Goal: Task Accomplishment & Management: Manage account settings

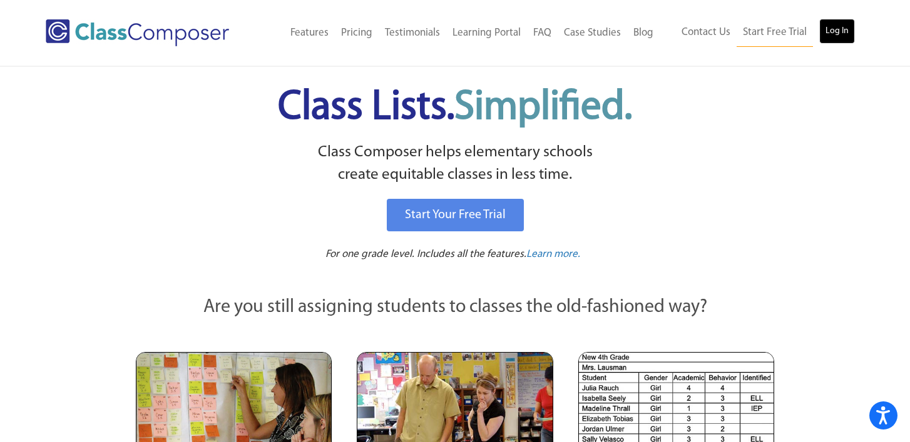
click at [833, 31] on link "Log In" at bounding box center [837, 31] width 36 height 25
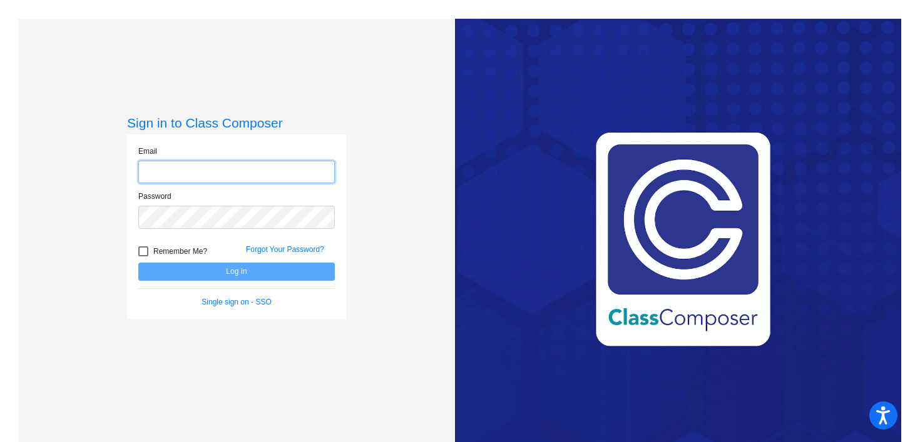
type input "[EMAIL_ADDRESS][DOMAIN_NAME]"
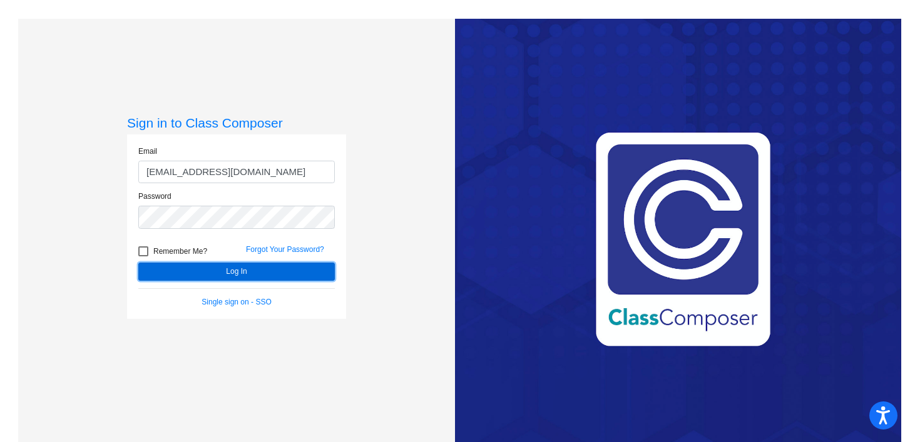
click at [216, 269] on button "Log In" at bounding box center [236, 272] width 196 height 18
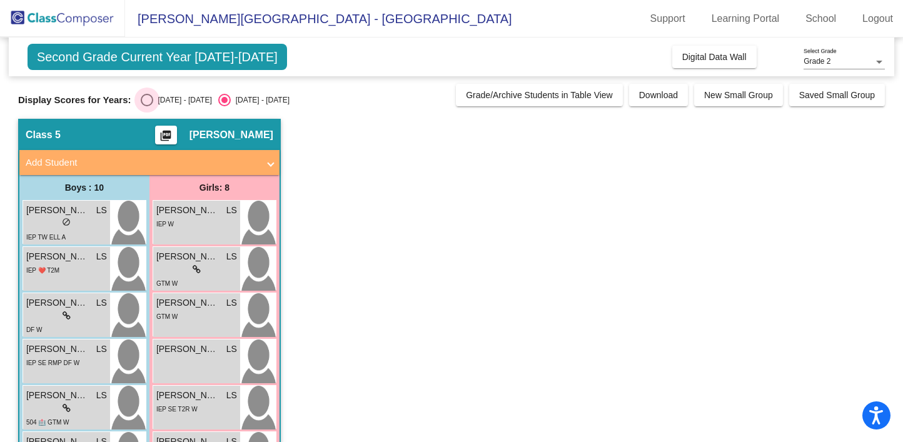
click at [146, 101] on div "Select an option" at bounding box center [147, 100] width 13 height 13
click at [146, 106] on input "[DATE] - [DATE]" at bounding box center [146, 106] width 1 height 1
radio input "true"
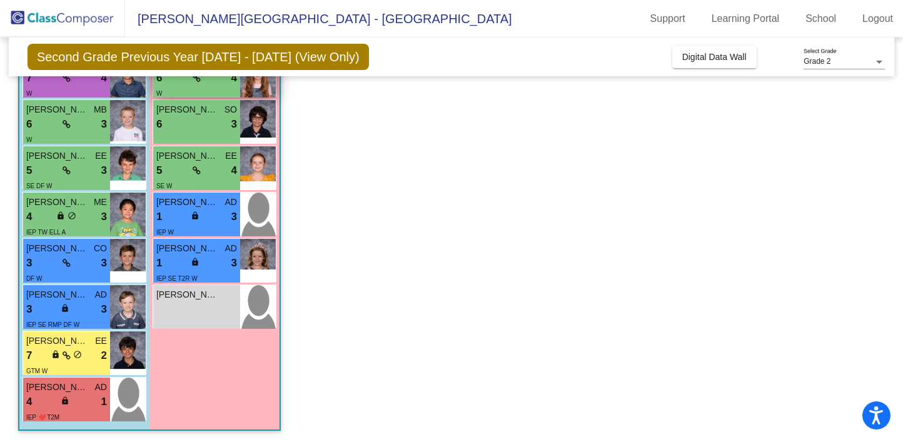
scroll to position [241, 0]
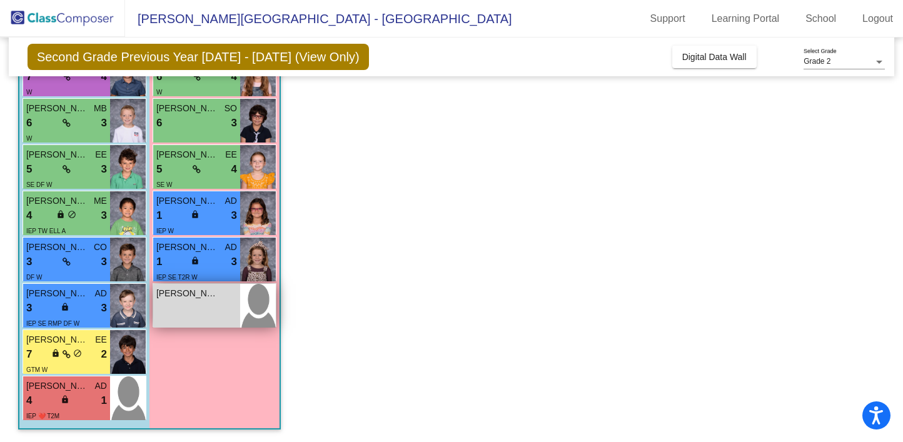
click at [241, 297] on img at bounding box center [258, 306] width 36 height 44
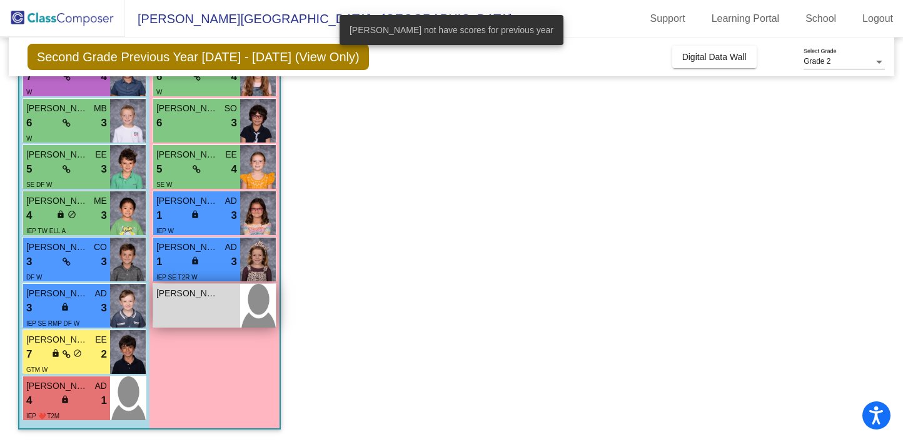
click at [208, 295] on span "[PERSON_NAME]" at bounding box center [187, 293] width 63 height 13
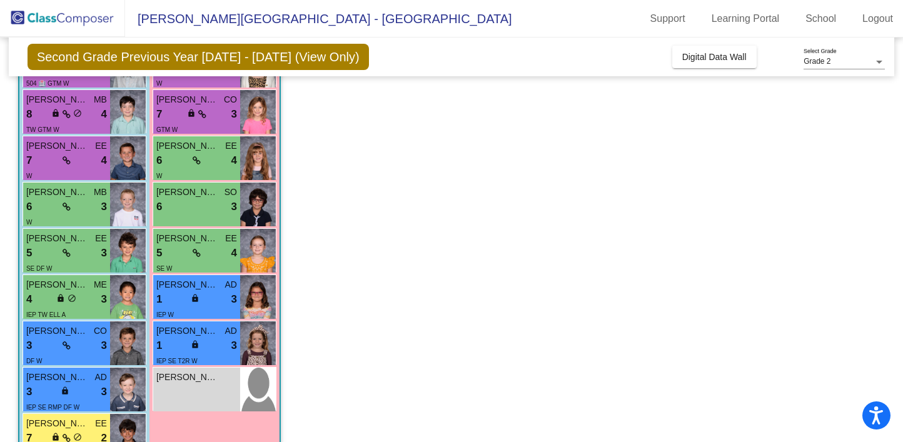
scroll to position [162, 0]
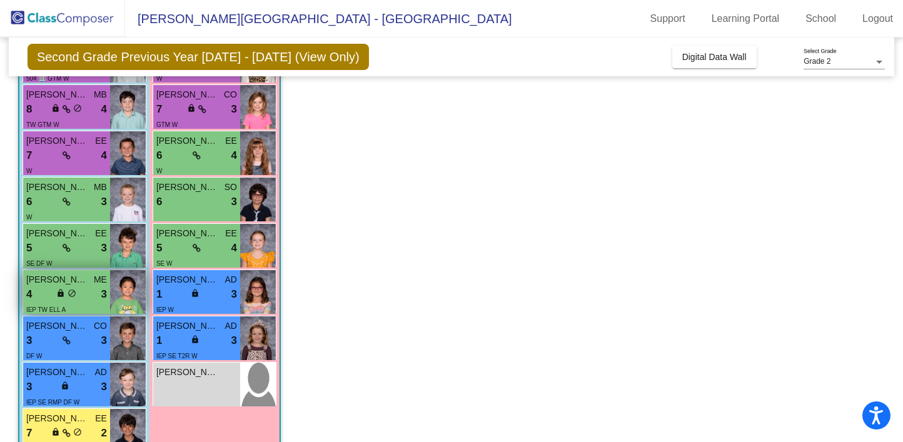
click at [73, 294] on span "do_not_disturb_alt" at bounding box center [72, 293] width 9 height 9
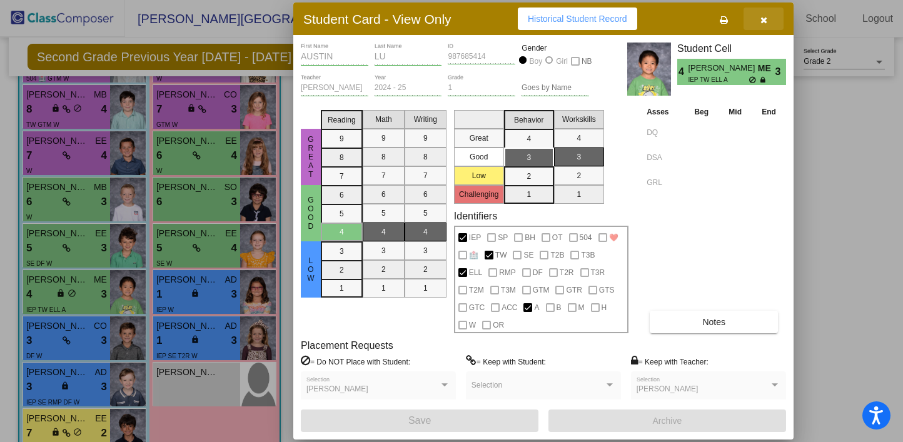
click at [766, 18] on icon "button" at bounding box center [764, 20] width 7 height 9
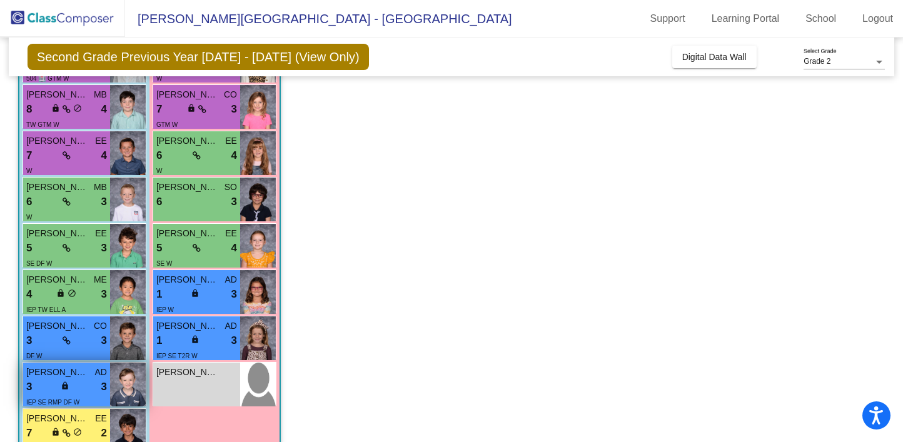
click at [94, 380] on div "3 lock do_not_disturb_alt 3" at bounding box center [66, 387] width 81 height 16
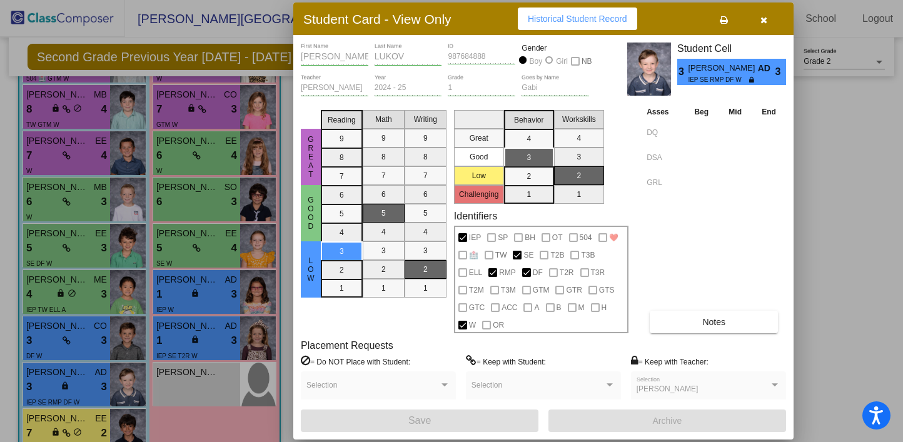
click at [761, 22] on icon "button" at bounding box center [764, 20] width 7 height 9
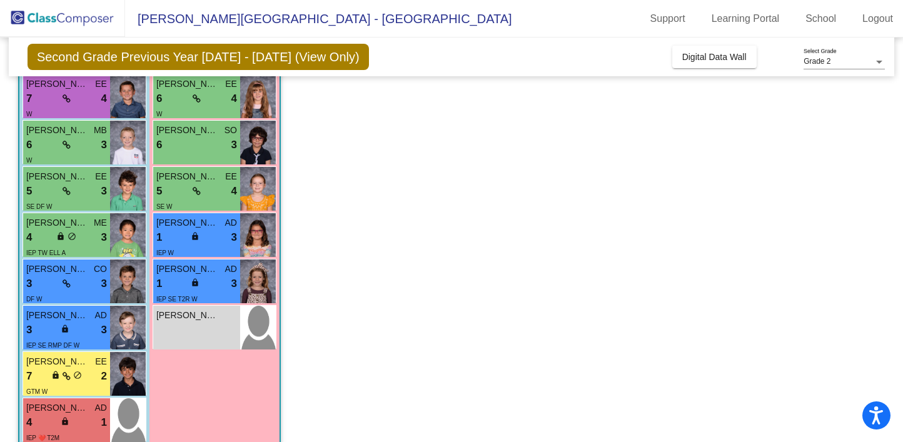
scroll to position [223, 0]
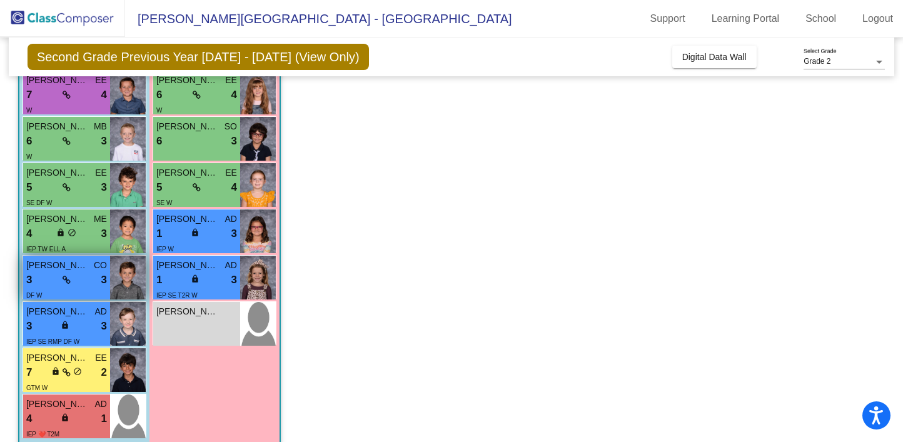
click at [85, 280] on div "3 lock do_not_disturb_alt 3" at bounding box center [66, 280] width 81 height 16
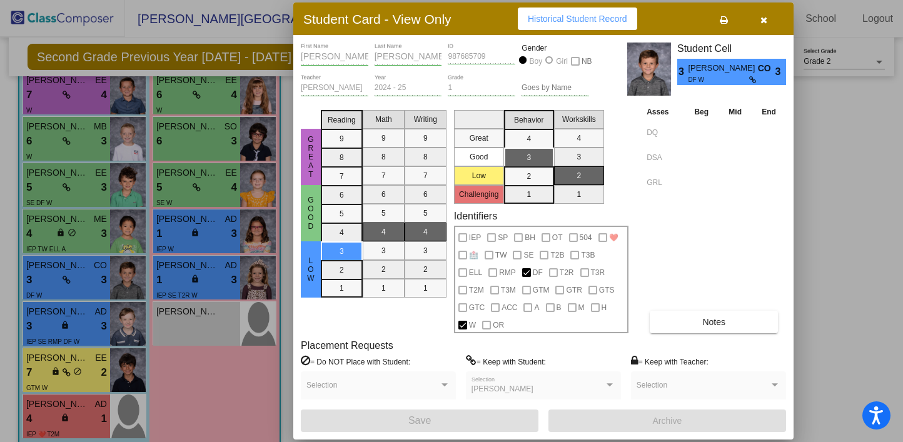
click at [689, 316] on button "Notes" at bounding box center [714, 322] width 128 height 23
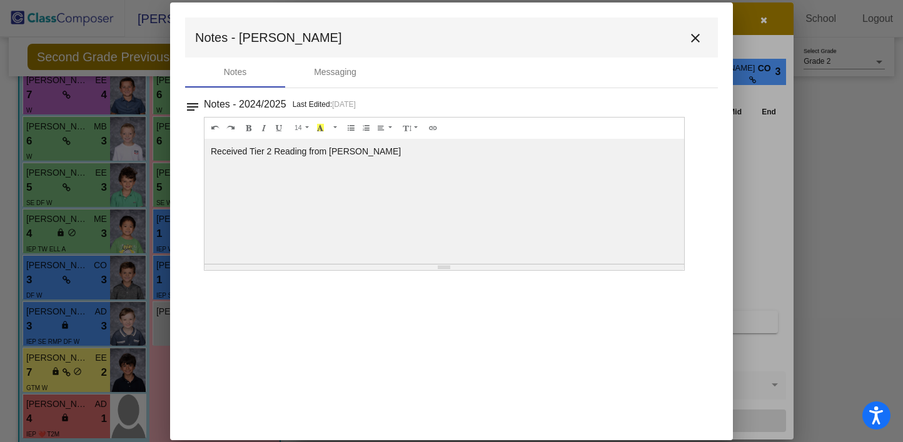
scroll to position [0, 0]
click at [694, 35] on mat-icon "close" at bounding box center [695, 38] width 15 height 15
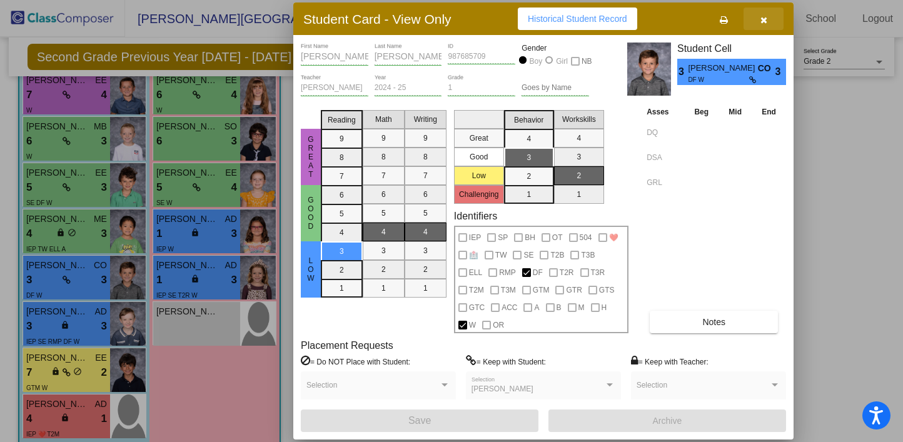
click at [761, 19] on icon "button" at bounding box center [764, 20] width 7 height 9
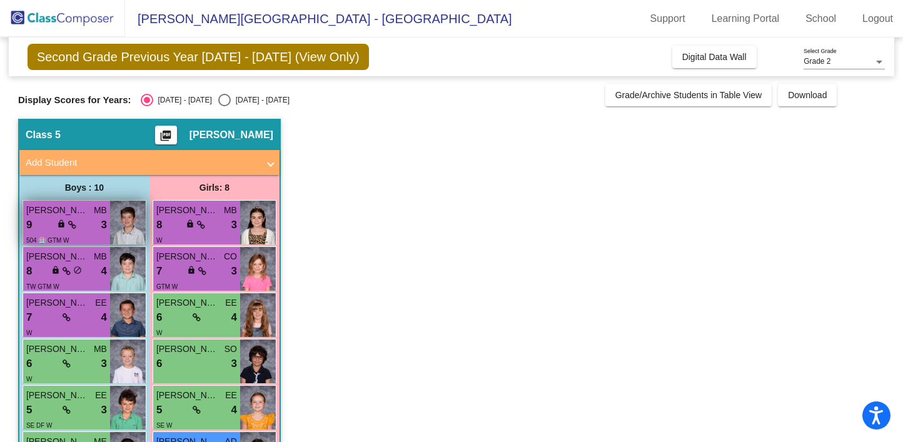
click at [92, 231] on div "9 lock do_not_disturb_alt 3" at bounding box center [66, 225] width 81 height 16
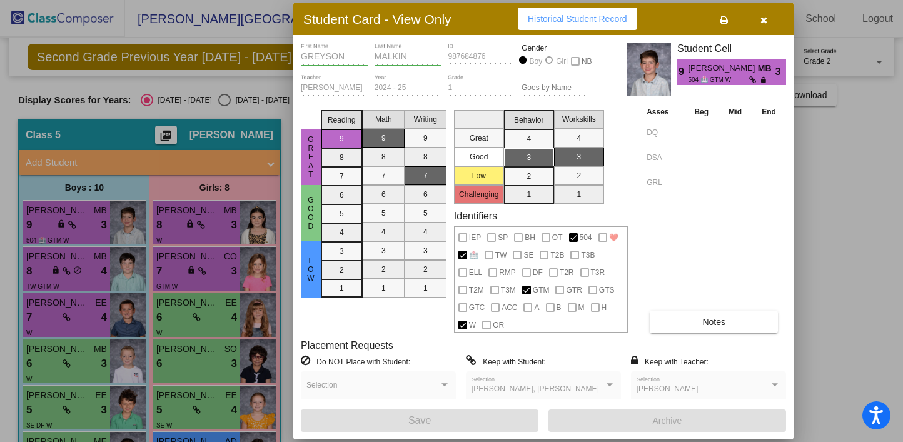
click at [599, 384] on div "[PERSON_NAME], [PERSON_NAME] Selection" at bounding box center [544, 388] width 144 height 23
click at [765, 21] on icon "button" at bounding box center [764, 20] width 7 height 9
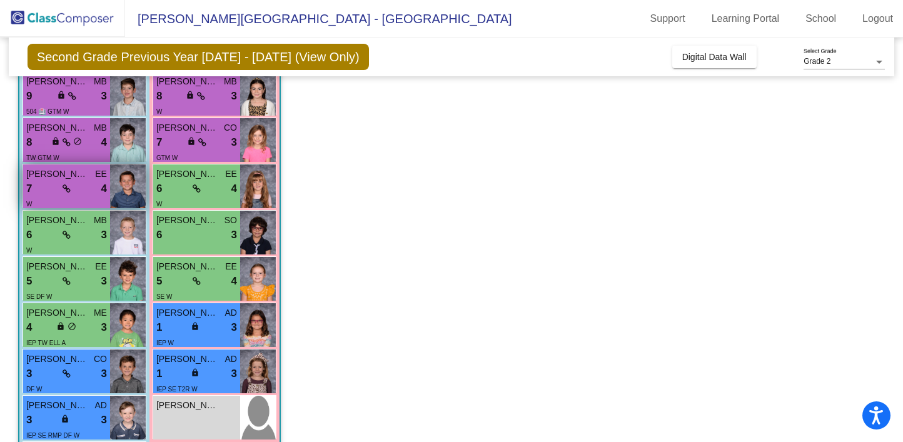
scroll to position [139, 0]
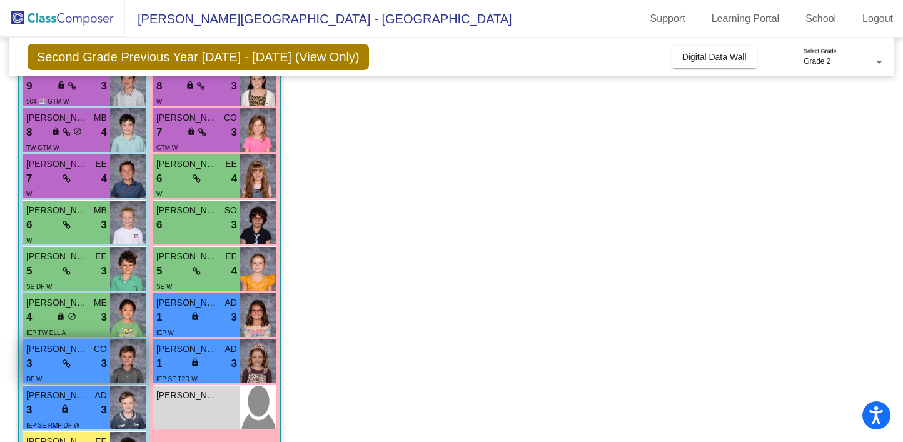
click at [71, 350] on span "[PERSON_NAME]" at bounding box center [57, 349] width 63 height 13
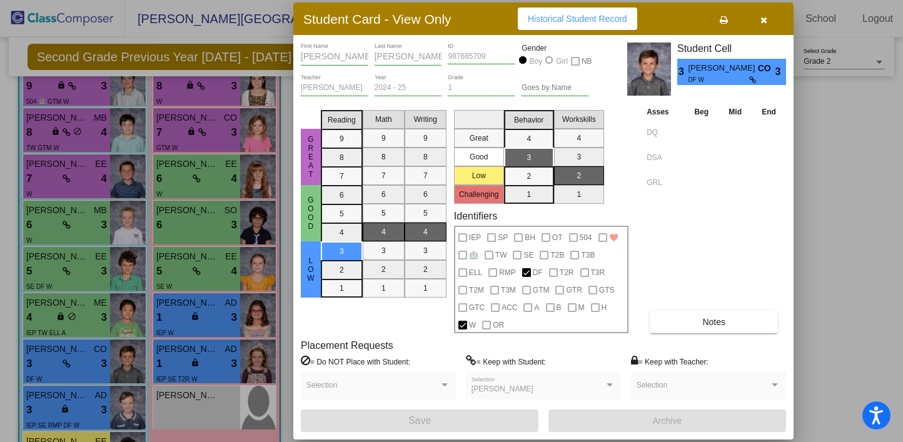
scroll to position [0, 0]
click at [761, 18] on icon "button" at bounding box center [764, 20] width 7 height 9
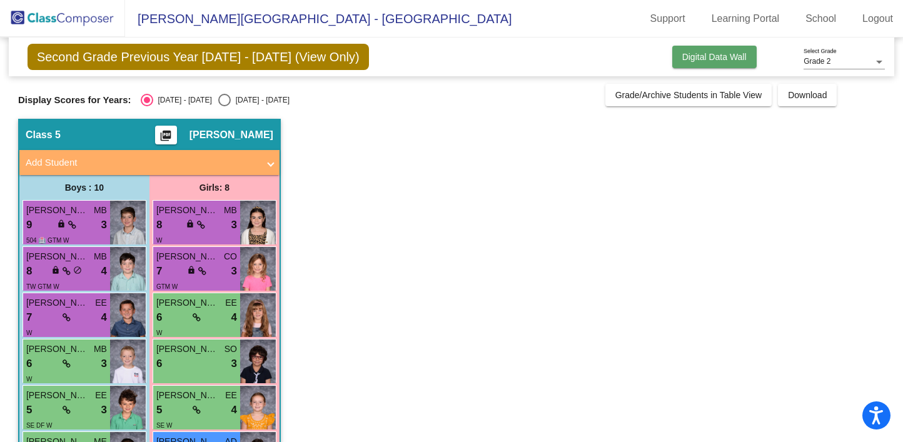
click at [708, 53] on span "Digital Data Wall" at bounding box center [715, 57] width 64 height 10
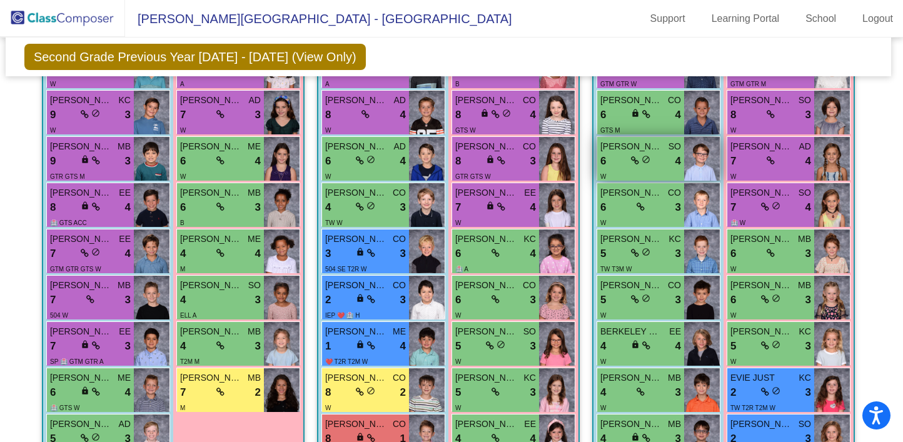
scroll to position [484, 3]
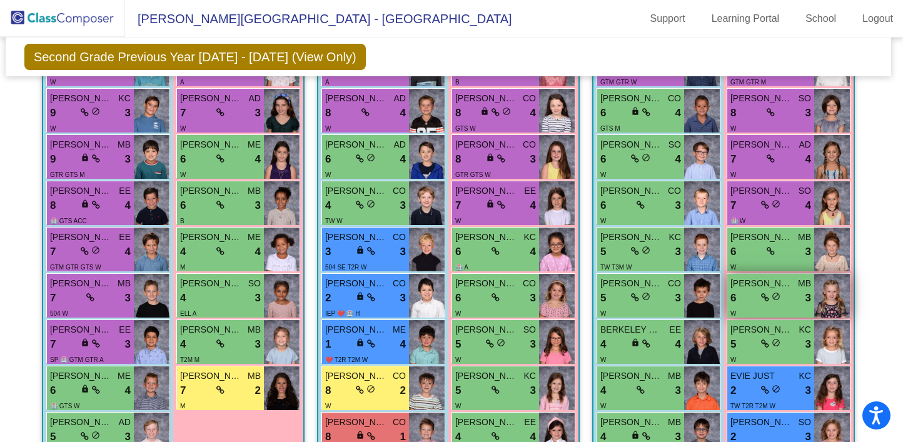
click at [788, 285] on span "[PERSON_NAME]" at bounding box center [762, 283] width 63 height 13
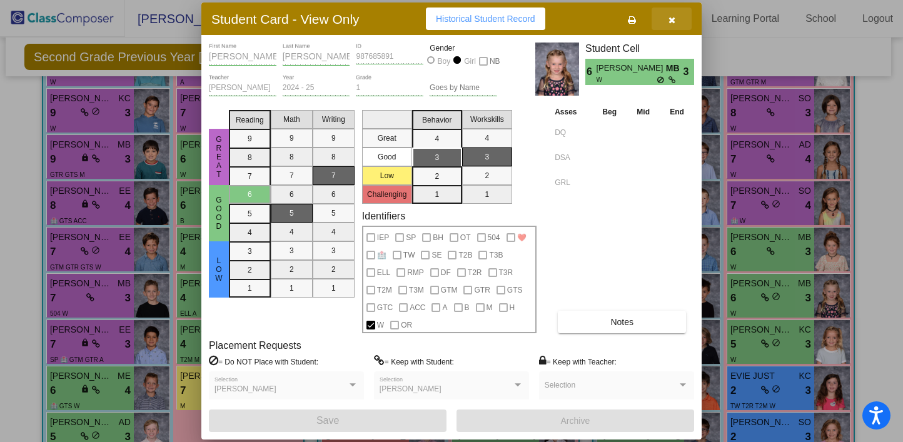
click at [673, 18] on icon "button" at bounding box center [672, 20] width 7 height 9
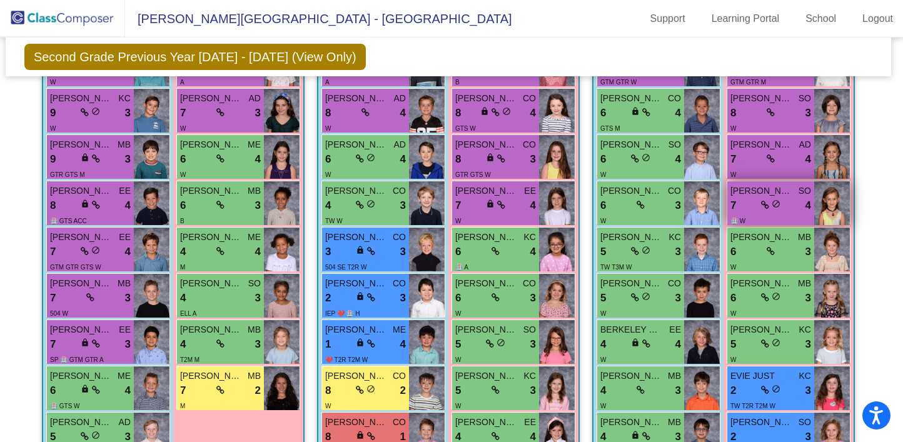
click at [794, 198] on div "7 lock do_not_disturb_alt 4" at bounding box center [771, 206] width 81 height 16
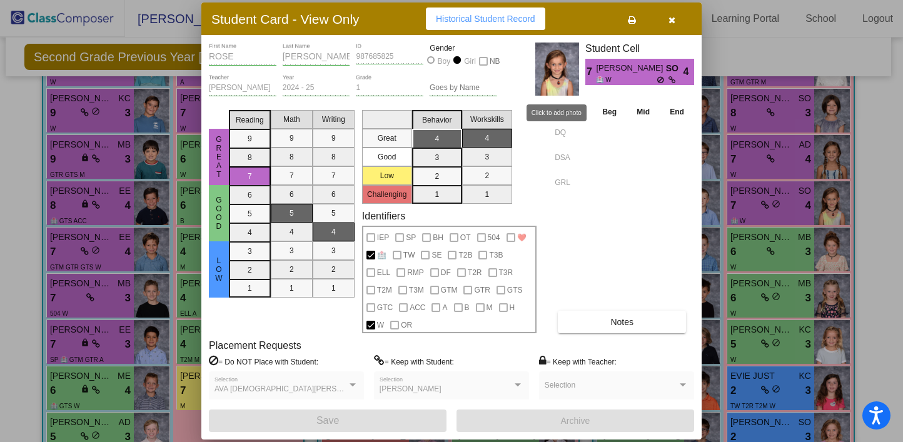
click at [553, 61] on img at bounding box center [558, 69] width 44 height 53
click at [671, 17] on icon "button" at bounding box center [672, 20] width 7 height 9
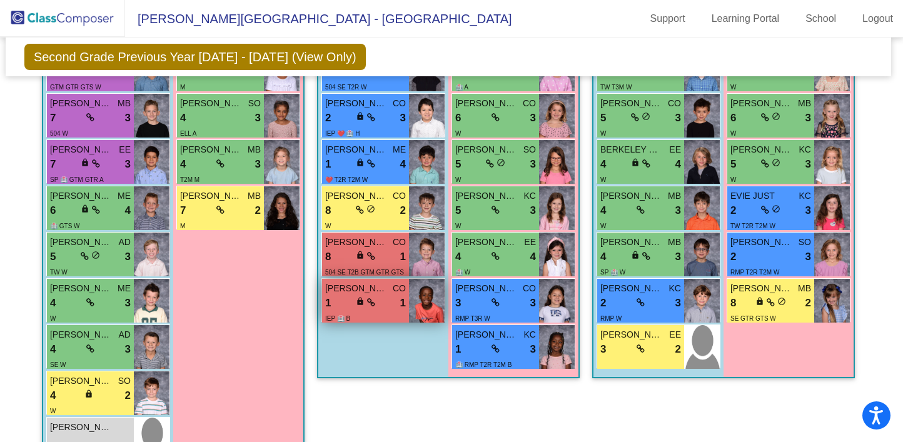
scroll to position [668, 3]
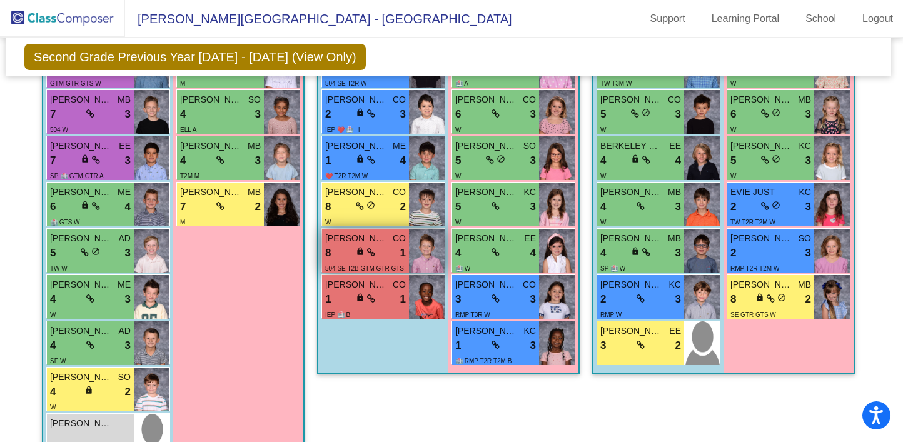
click at [377, 245] on div "8 lock do_not_disturb_alt 1" at bounding box center [365, 253] width 81 height 16
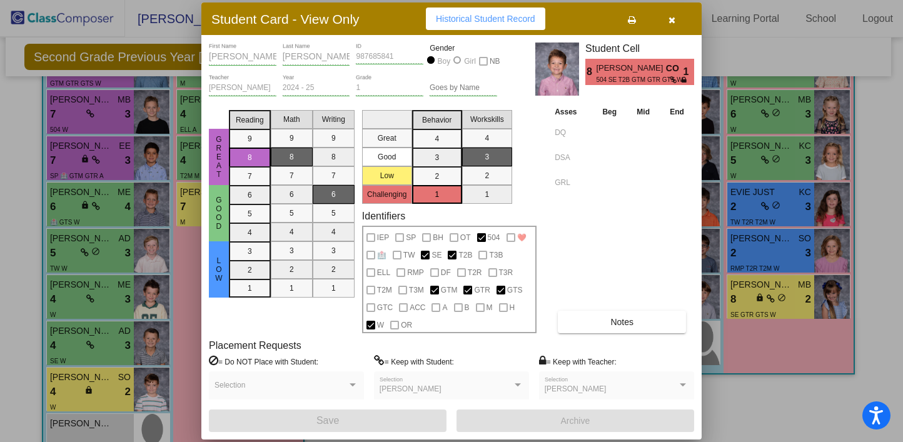
scroll to position [0, 0]
click at [674, 21] on icon "button" at bounding box center [672, 20] width 7 height 9
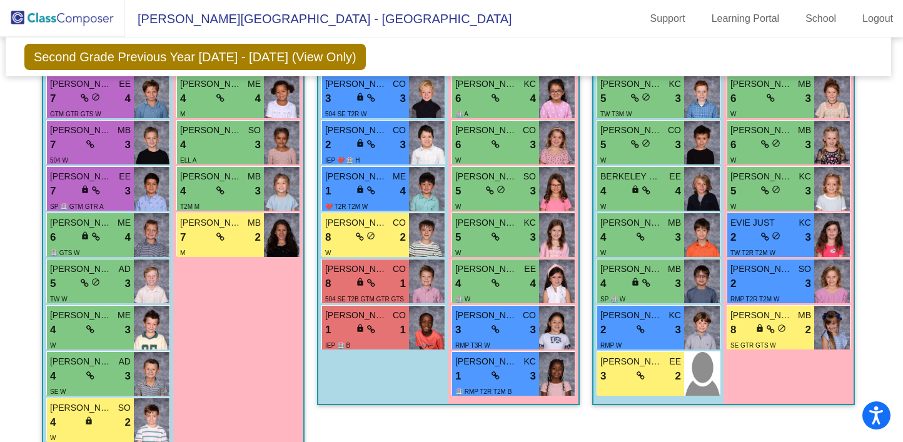
scroll to position [633, 3]
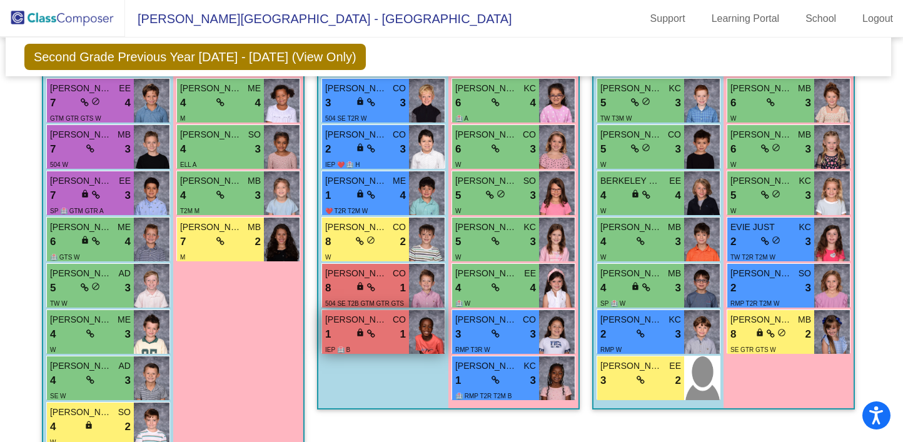
click at [374, 328] on div "1 lock do_not_disturb_alt 1" at bounding box center [365, 335] width 81 height 16
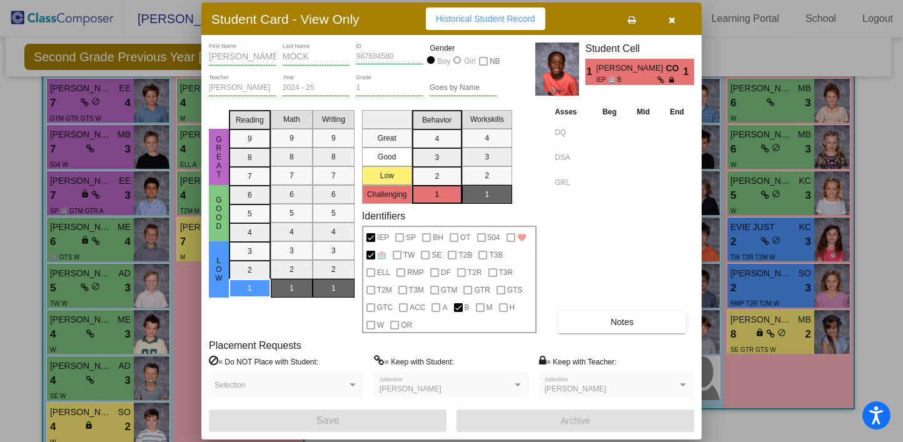
scroll to position [0, 0]
click at [673, 19] on icon "button" at bounding box center [672, 20] width 7 height 9
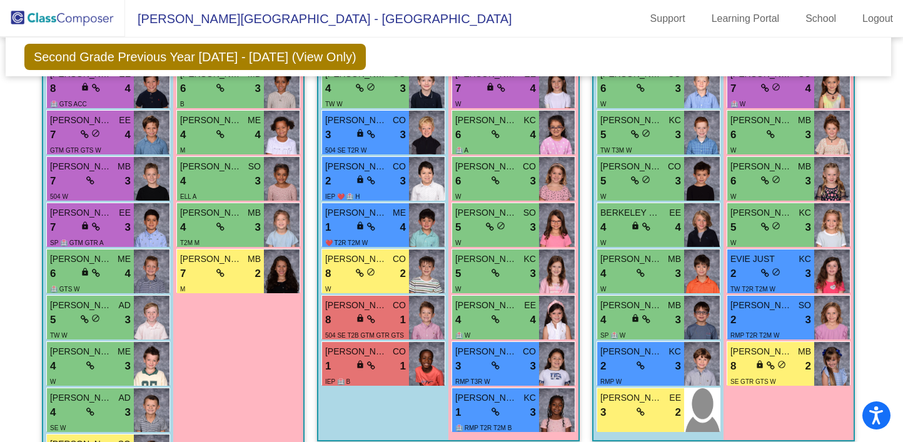
scroll to position [598, 3]
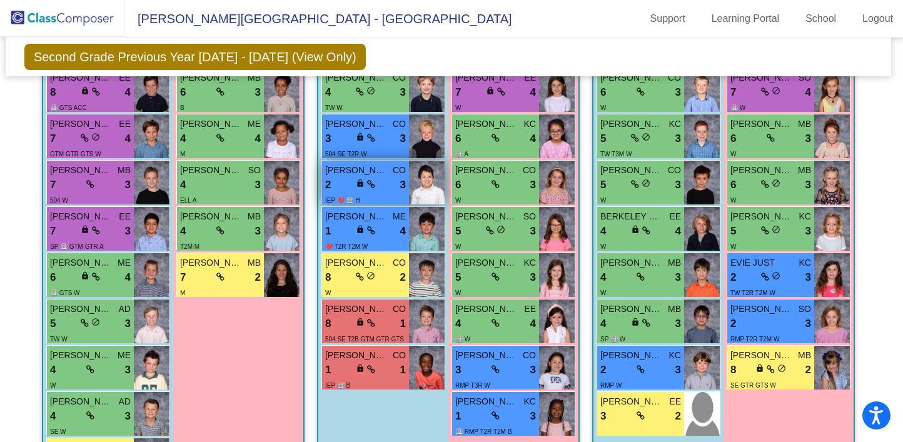
click at [393, 173] on span "CO" at bounding box center [399, 170] width 13 height 13
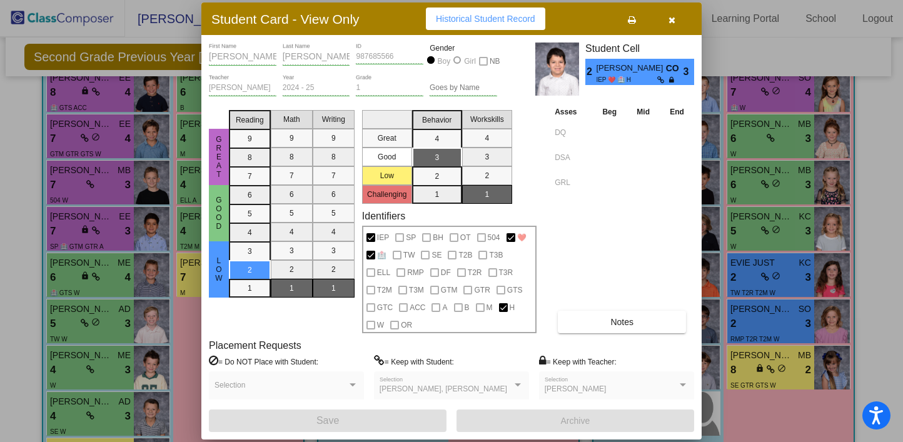
click at [623, 322] on span "Notes" at bounding box center [622, 322] width 23 height 10
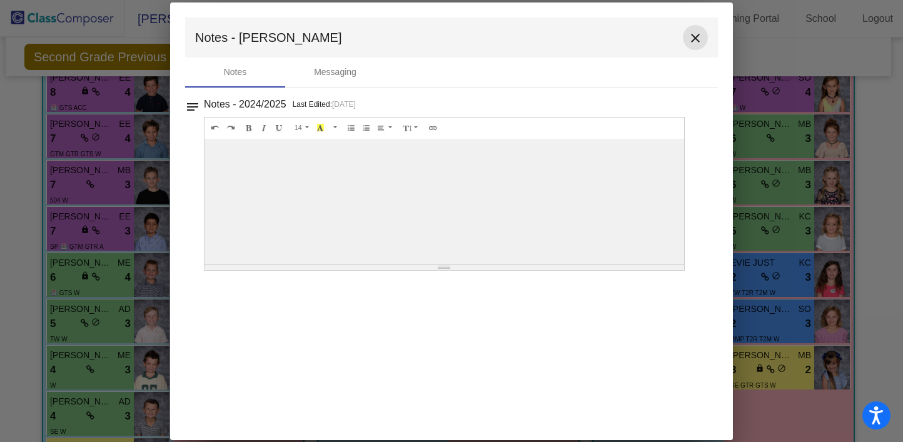
click at [691, 36] on mat-icon "close" at bounding box center [695, 38] width 15 height 15
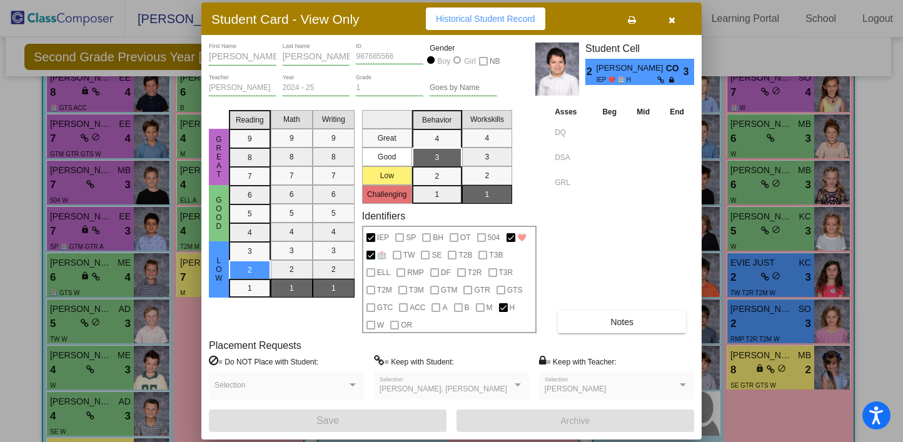
click at [673, 21] on icon "button" at bounding box center [672, 20] width 7 height 9
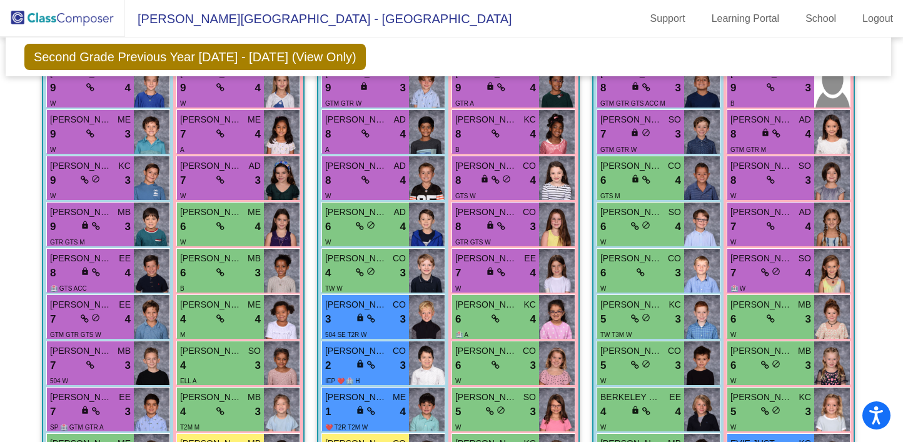
scroll to position [415, 3]
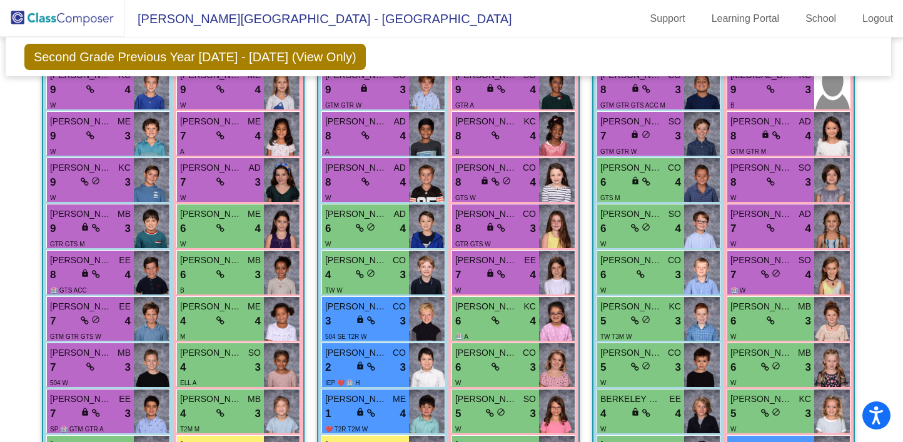
click at [504, 349] on span "[PERSON_NAME]" at bounding box center [486, 353] width 63 height 13
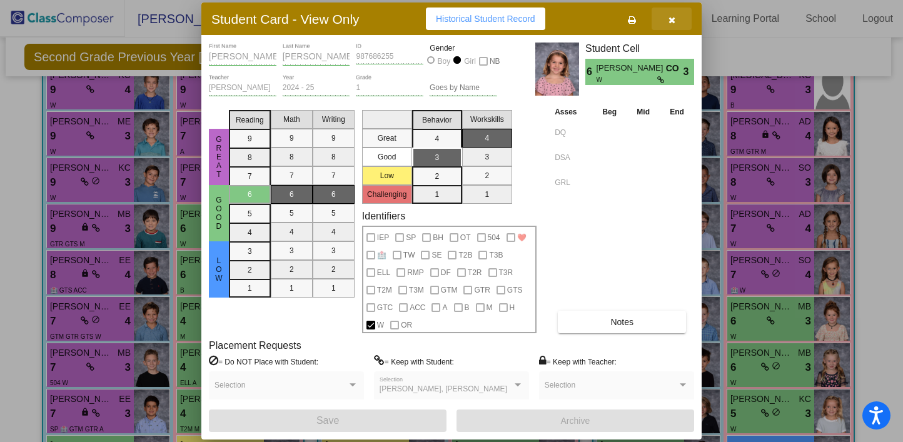
click at [674, 18] on icon "button" at bounding box center [672, 20] width 7 height 9
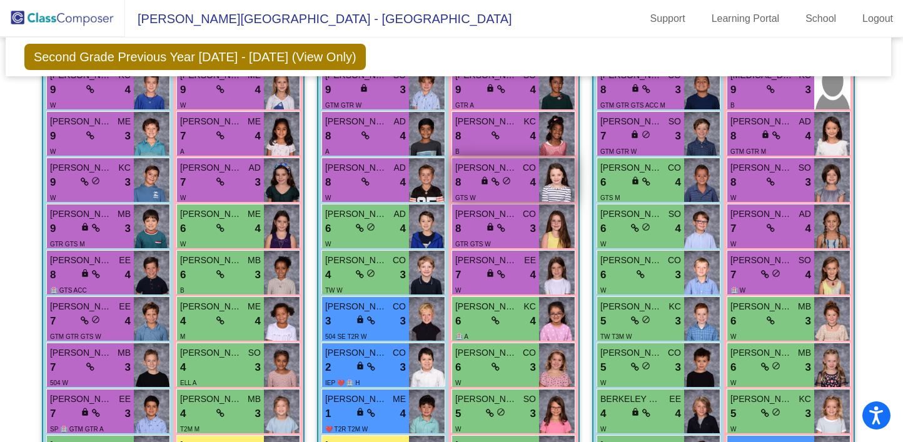
click at [499, 169] on span "[PERSON_NAME]" at bounding box center [486, 167] width 63 height 13
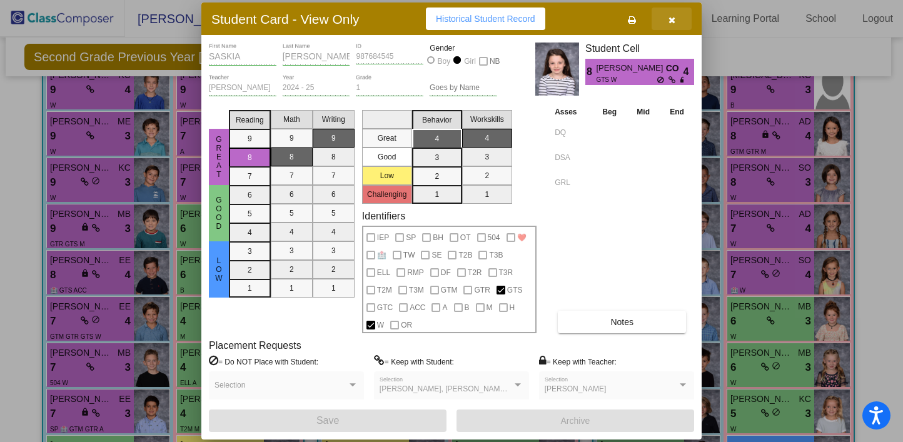
click at [669, 21] on icon "button" at bounding box center [672, 20] width 7 height 9
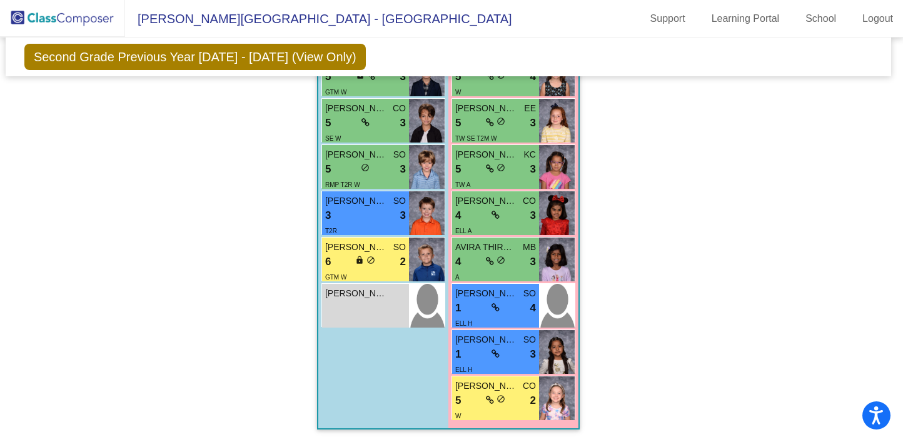
scroll to position [1973, 3]
click at [517, 347] on div "1 lock do_not_disturb_alt 3" at bounding box center [495, 355] width 81 height 16
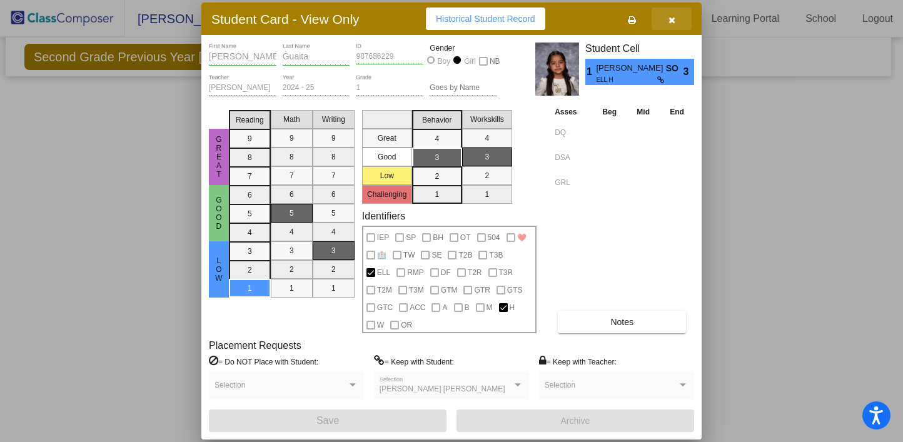
click at [671, 18] on icon "button" at bounding box center [672, 20] width 7 height 9
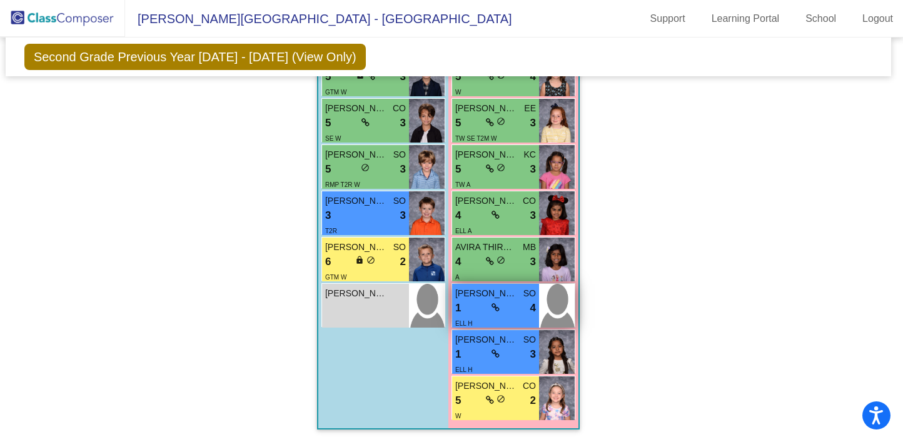
click at [516, 306] on div "1 lock do_not_disturb_alt 4" at bounding box center [495, 308] width 81 height 16
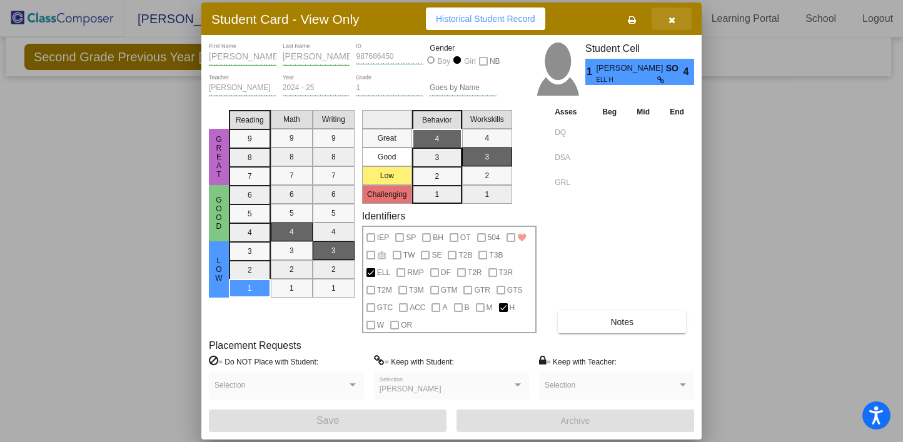
click at [672, 18] on icon "button" at bounding box center [672, 20] width 7 height 9
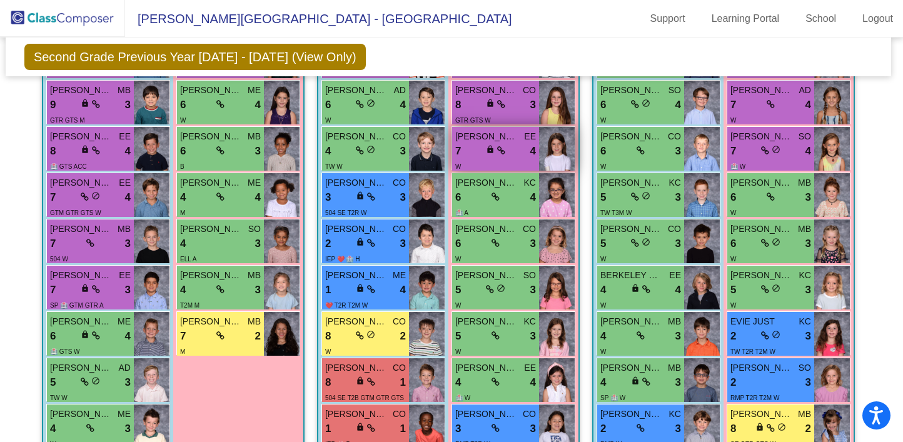
scroll to position [536, 3]
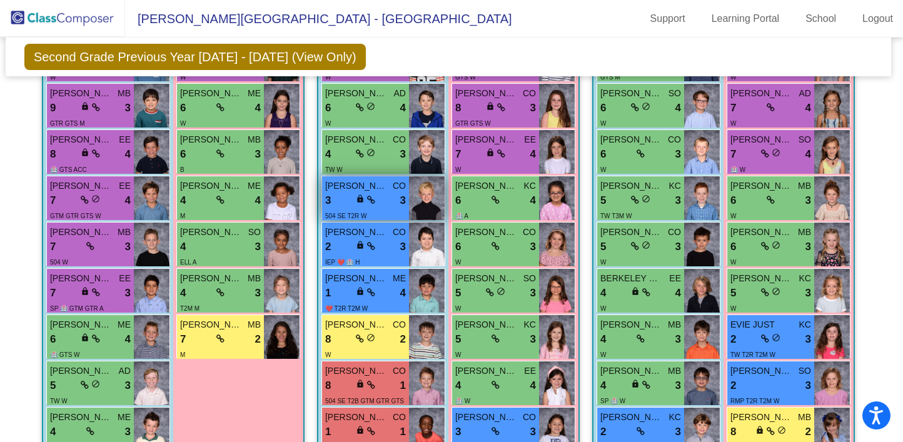
click at [384, 198] on div "3 lock do_not_disturb_alt 3" at bounding box center [365, 201] width 81 height 16
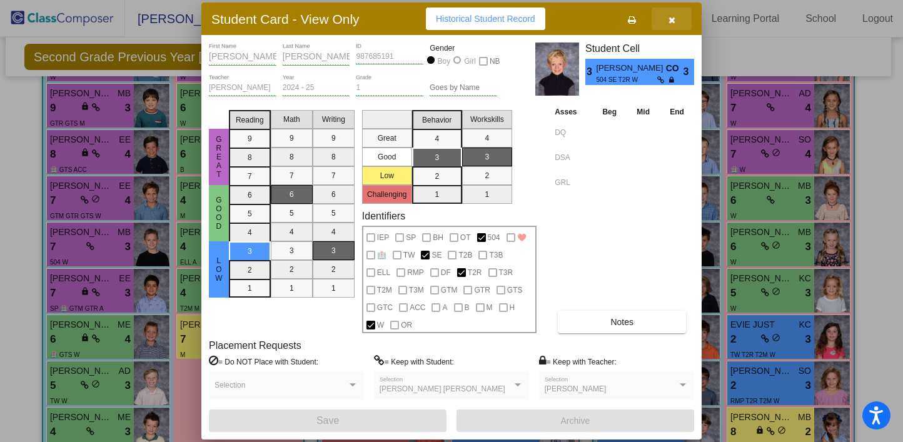
click at [669, 17] on icon "button" at bounding box center [672, 20] width 7 height 9
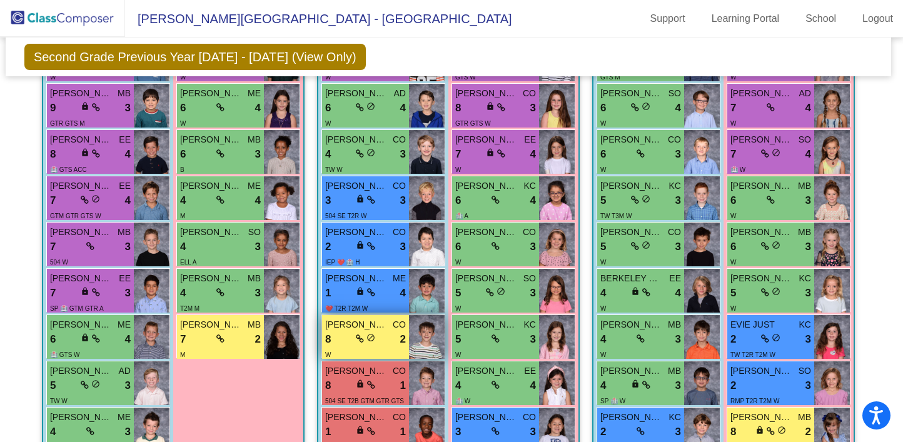
click at [416, 333] on img at bounding box center [427, 337] width 36 height 44
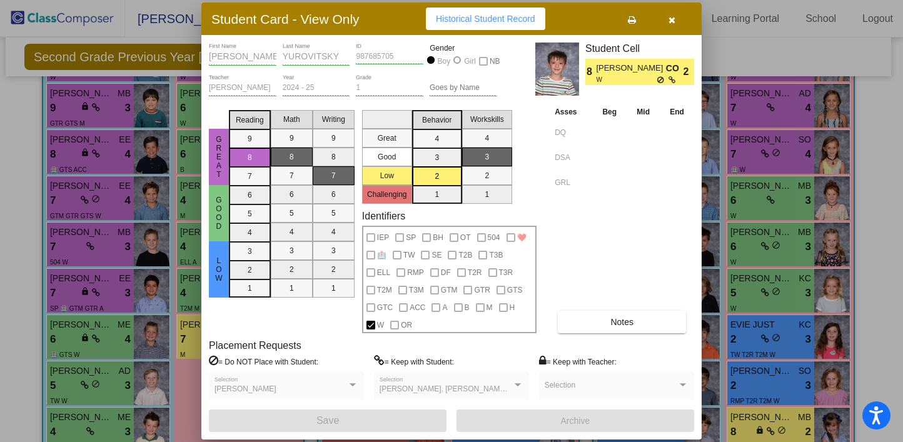
click at [671, 21] on icon "button" at bounding box center [672, 20] width 7 height 9
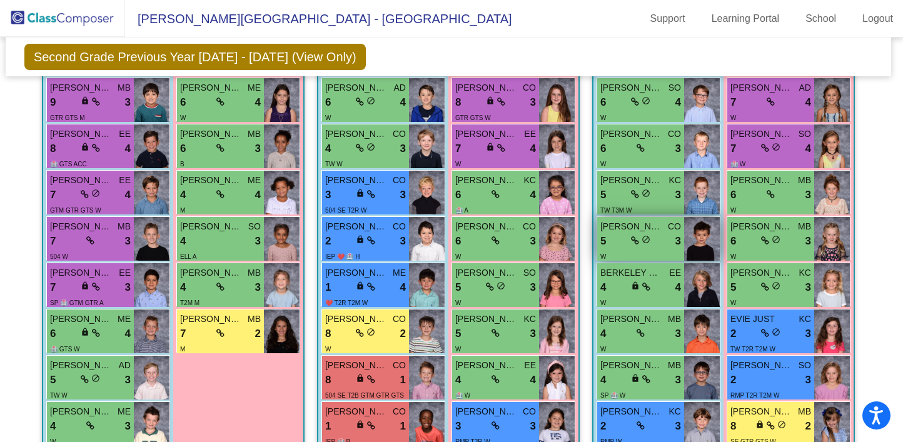
scroll to position [574, 3]
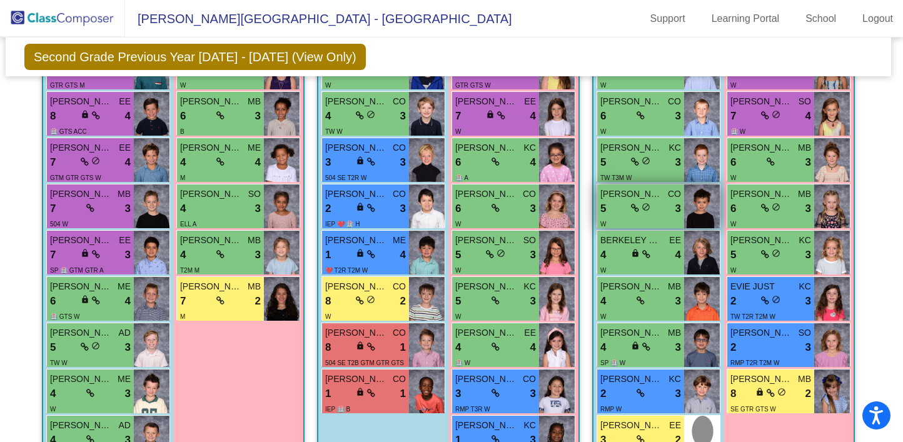
click at [673, 191] on span "CO" at bounding box center [674, 194] width 13 height 13
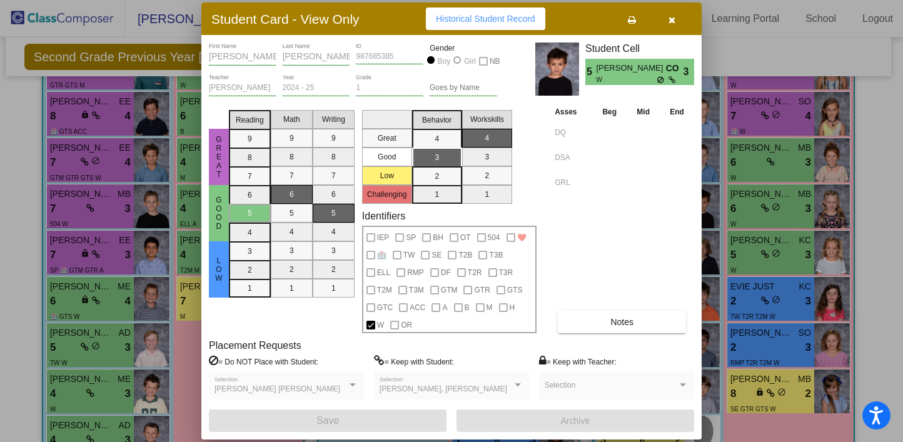
click at [636, 320] on button "Notes" at bounding box center [622, 322] width 128 height 23
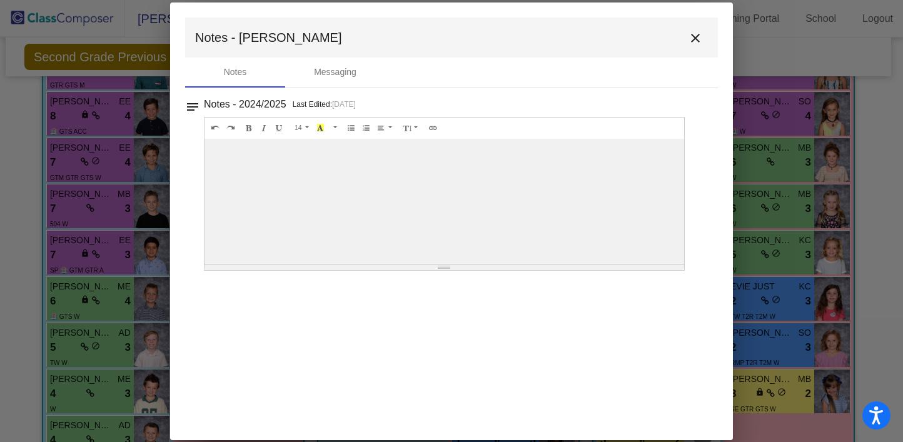
click at [694, 38] on mat-icon "close" at bounding box center [695, 38] width 15 height 15
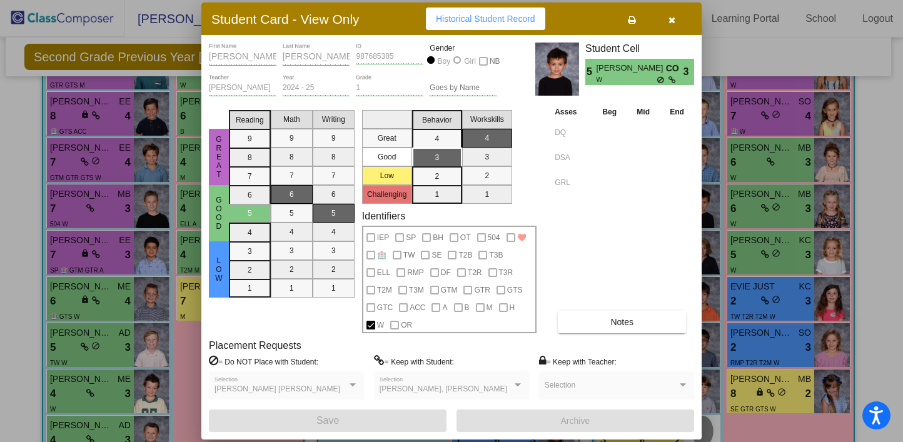
click at [671, 14] on span "button" at bounding box center [672, 19] width 7 height 10
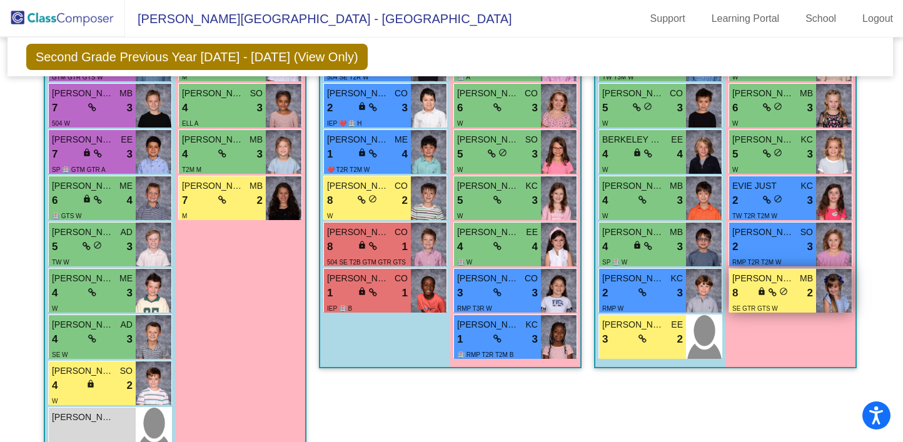
scroll to position [674, 1]
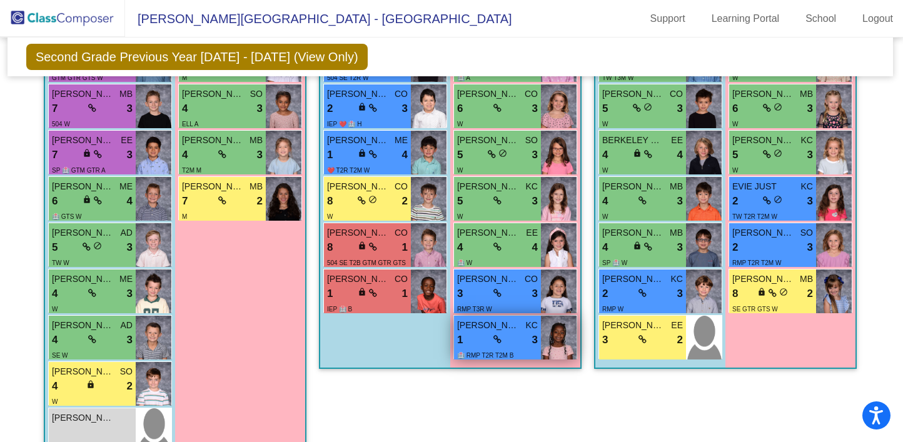
click at [519, 342] on div "1 lock do_not_disturb_alt 3" at bounding box center [497, 340] width 81 height 16
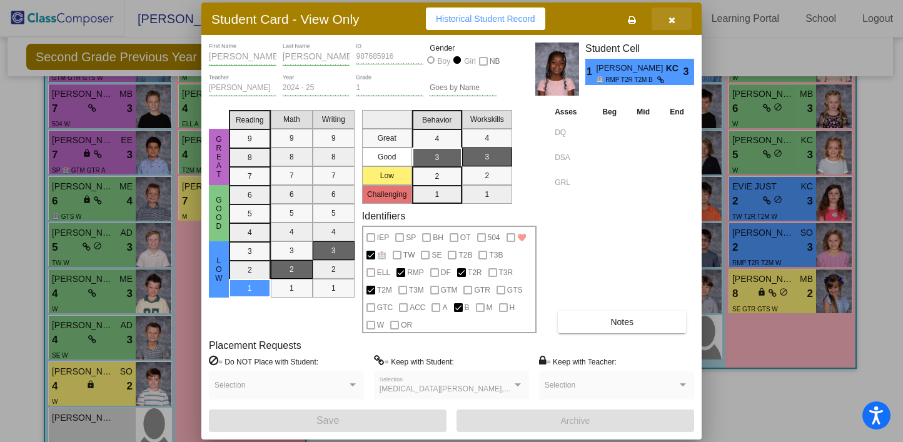
click at [674, 21] on icon "button" at bounding box center [672, 20] width 7 height 9
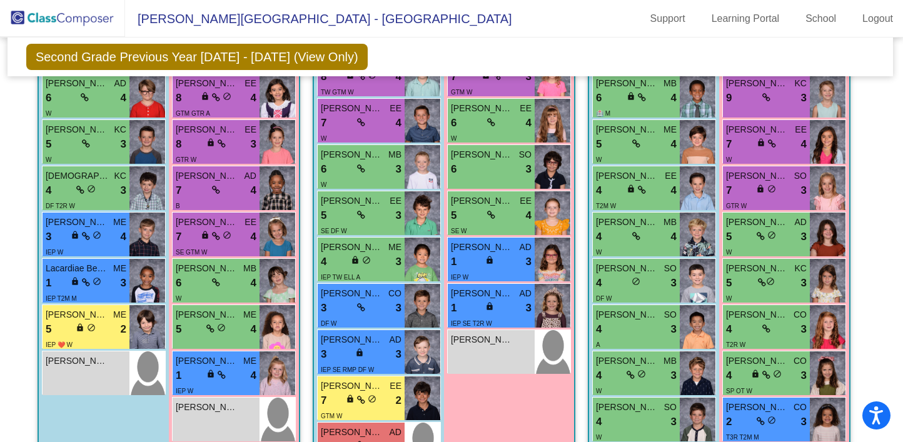
scroll to position [1227, 1]
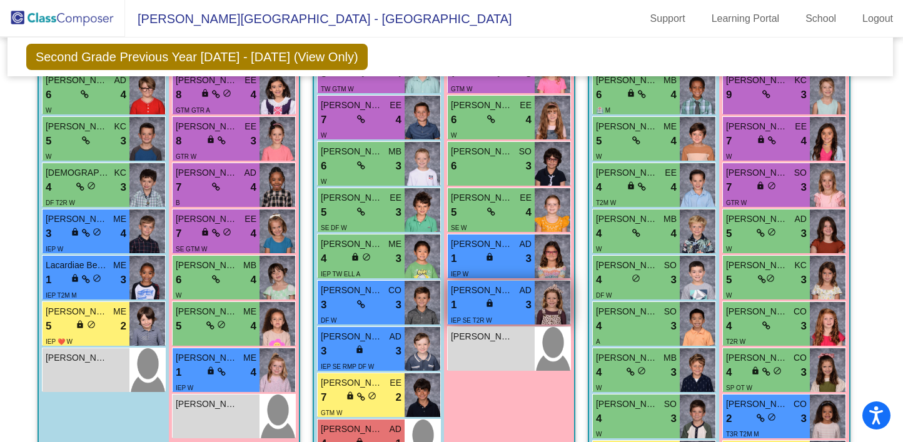
click at [516, 292] on div "[PERSON_NAME] AD" at bounding box center [491, 290] width 81 height 13
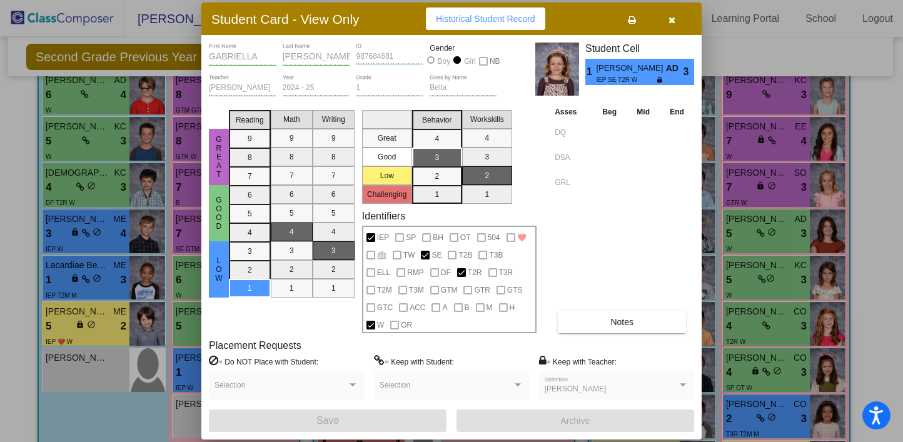
click at [633, 322] on span "Notes" at bounding box center [622, 322] width 23 height 10
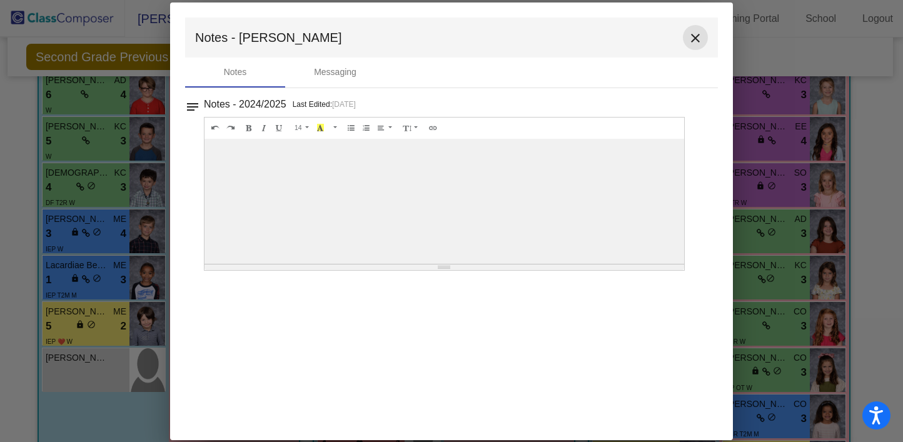
click at [700, 37] on mat-icon "close" at bounding box center [695, 38] width 15 height 15
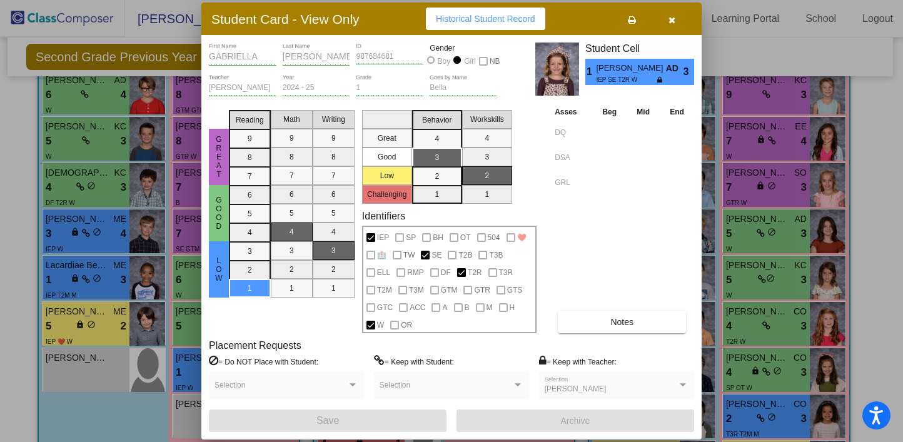
scroll to position [0, 0]
click at [671, 16] on icon "button" at bounding box center [672, 20] width 7 height 9
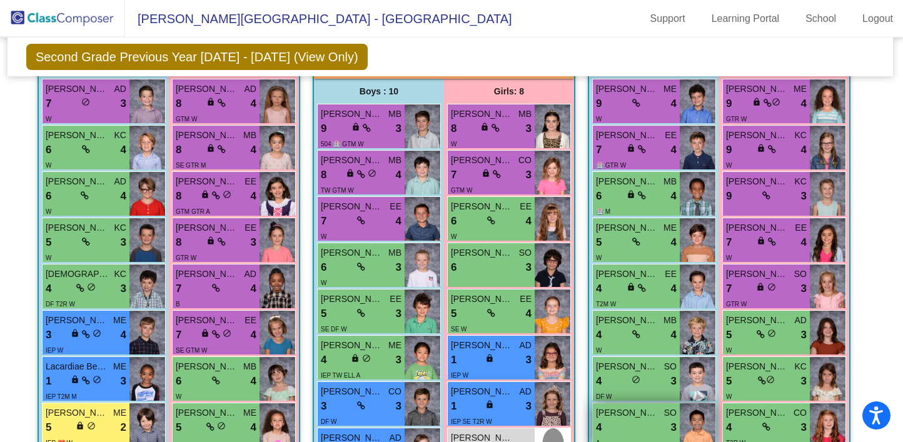
scroll to position [1135, 1]
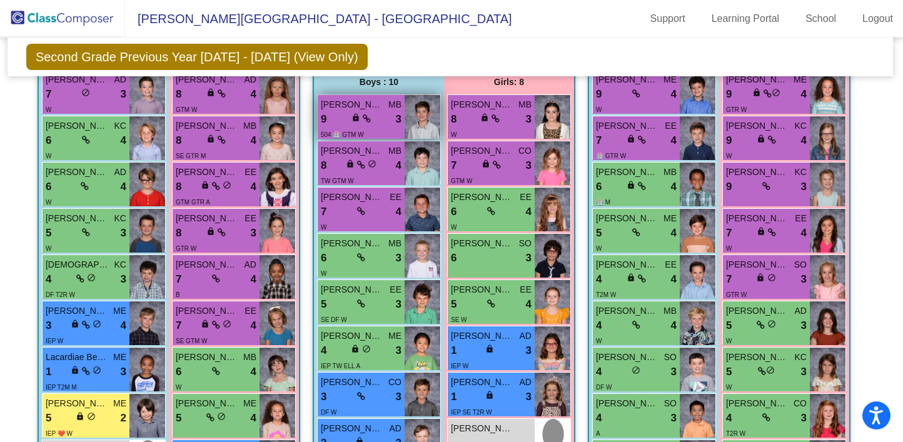
click at [397, 120] on span "3" at bounding box center [399, 119] width 6 height 16
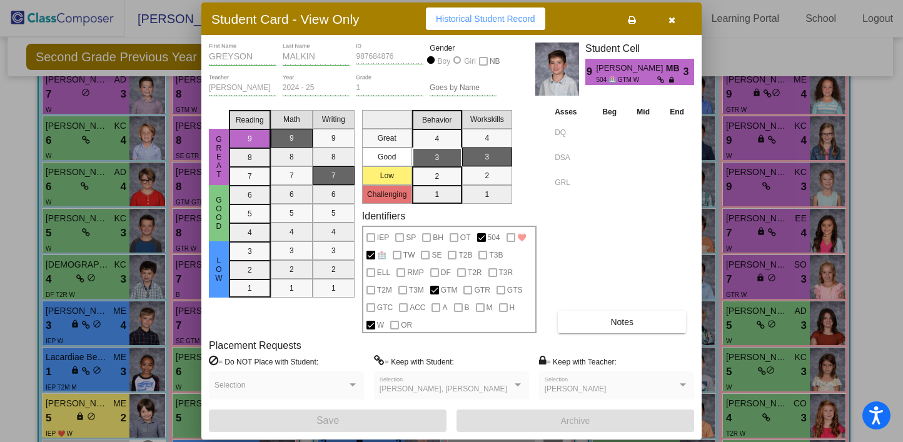
scroll to position [0, 0]
click at [669, 13] on button "button" at bounding box center [672, 19] width 40 height 23
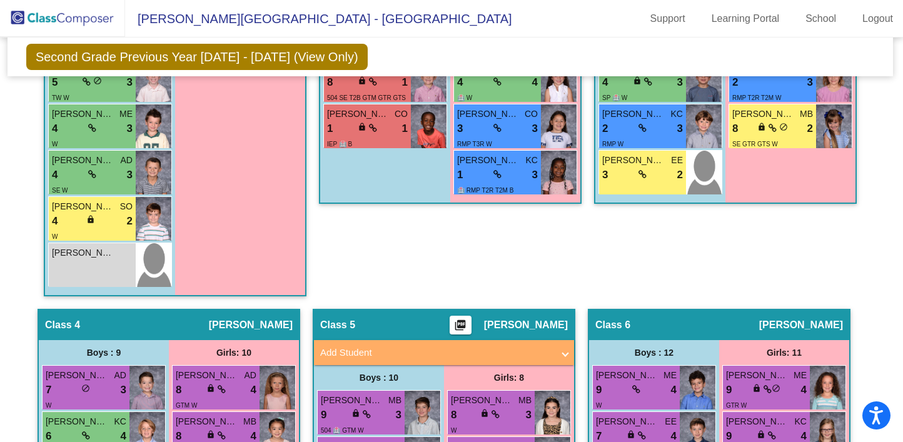
scroll to position [828, 1]
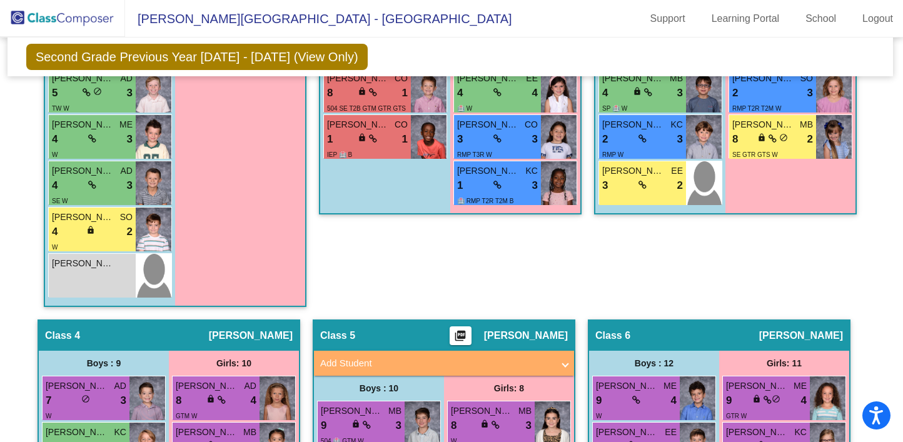
click at [467, 333] on mat-icon "picture_as_pdf" at bounding box center [460, 339] width 15 height 18
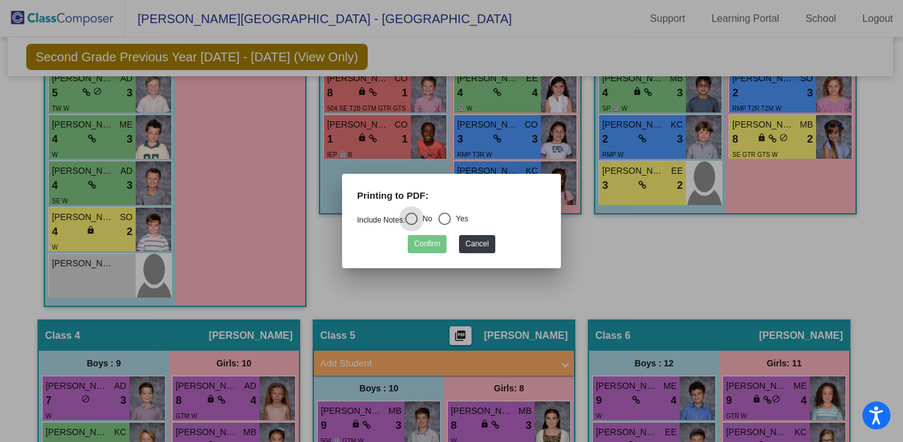
click at [448, 216] on div "Select an option" at bounding box center [445, 219] width 13 height 13
click at [445, 225] on input "Yes" at bounding box center [444, 225] width 1 height 1
radio input "true"
click at [435, 241] on button "Confirm" at bounding box center [427, 244] width 39 height 18
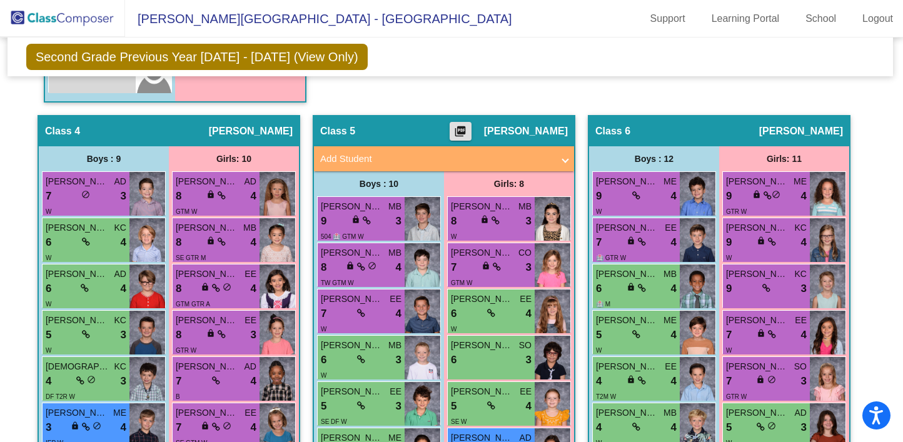
scroll to position [1057, 1]
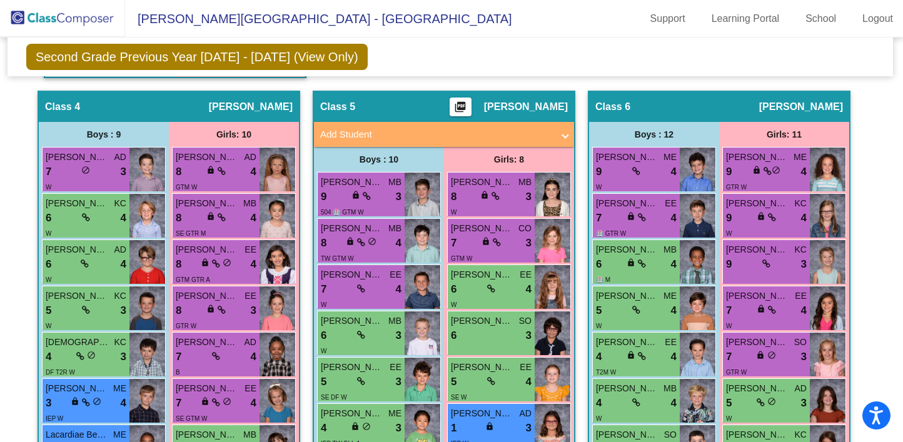
click at [546, 128] on mat-panel-title "Add Student" at bounding box center [436, 135] width 233 height 14
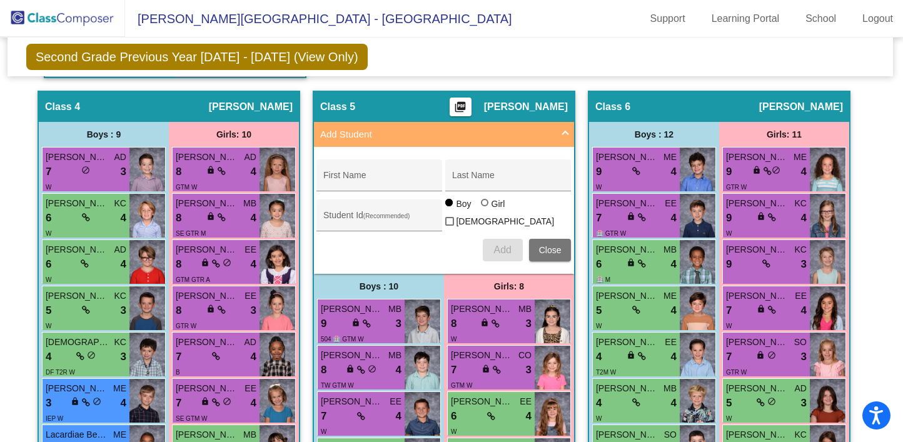
click at [546, 128] on mat-panel-title "Add Student" at bounding box center [436, 135] width 233 height 14
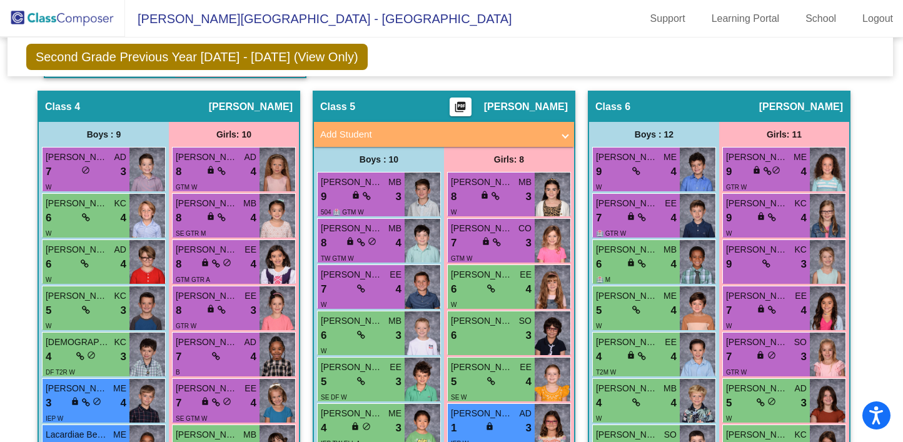
click at [523, 105] on span "[PERSON_NAME]" at bounding box center [526, 107] width 84 height 13
click at [533, 133] on mat-panel-title "Add Student" at bounding box center [436, 135] width 233 height 14
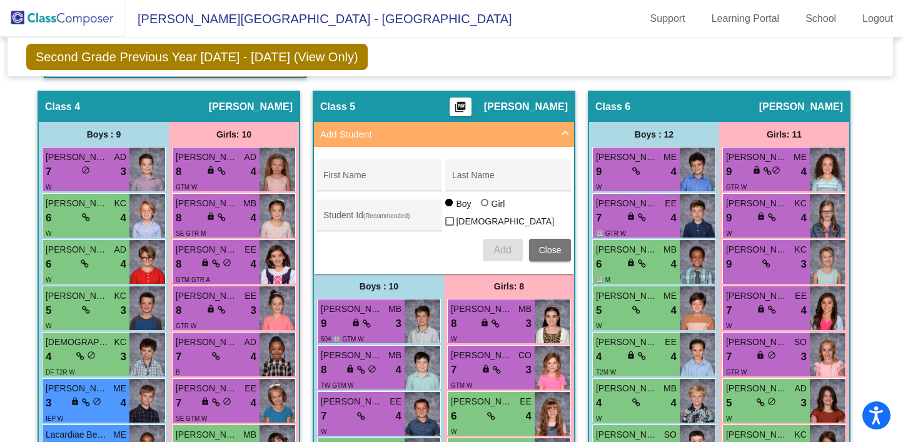
click at [533, 142] on mat-expansion-panel-header "Add Student" at bounding box center [444, 134] width 260 height 25
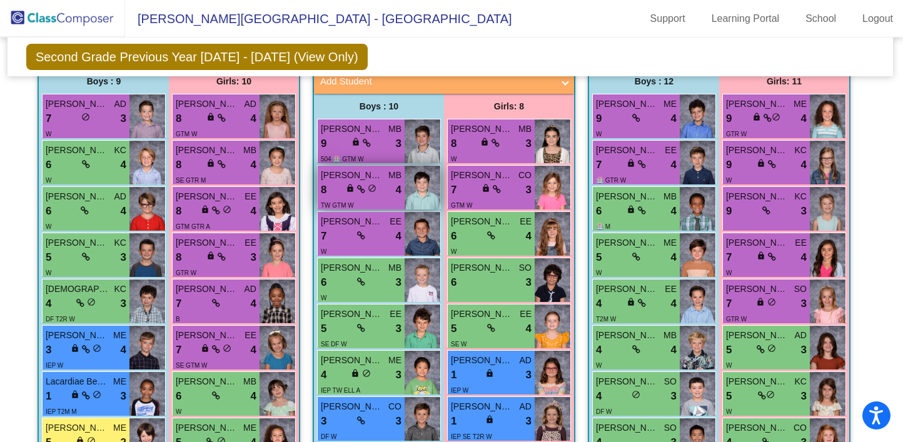
scroll to position [958, 1]
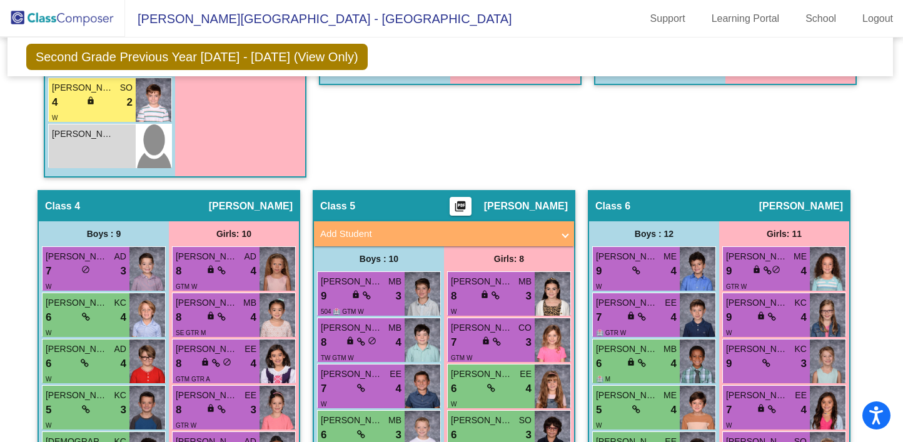
click at [193, 17] on span "[PERSON_NAME][GEOGRAPHIC_DATA] - [GEOGRAPHIC_DATA]" at bounding box center [318, 19] width 387 height 20
click at [357, 15] on span "[PERSON_NAME][GEOGRAPHIC_DATA] - [GEOGRAPHIC_DATA]" at bounding box center [318, 19] width 387 height 20
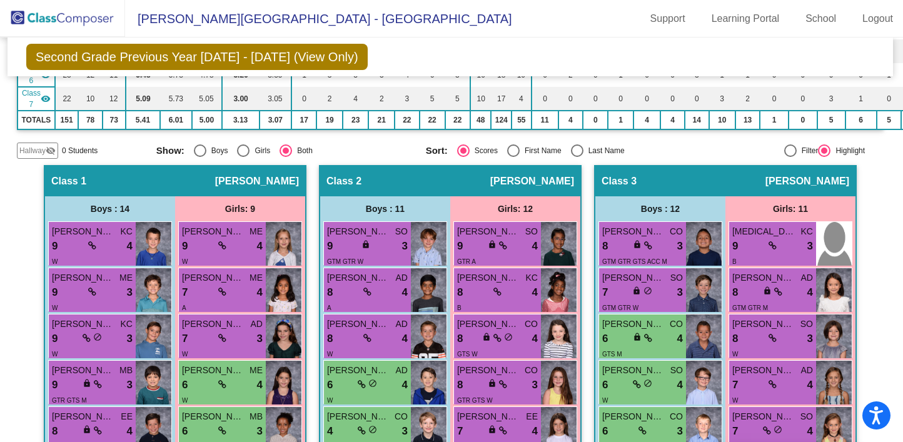
scroll to position [0, 1]
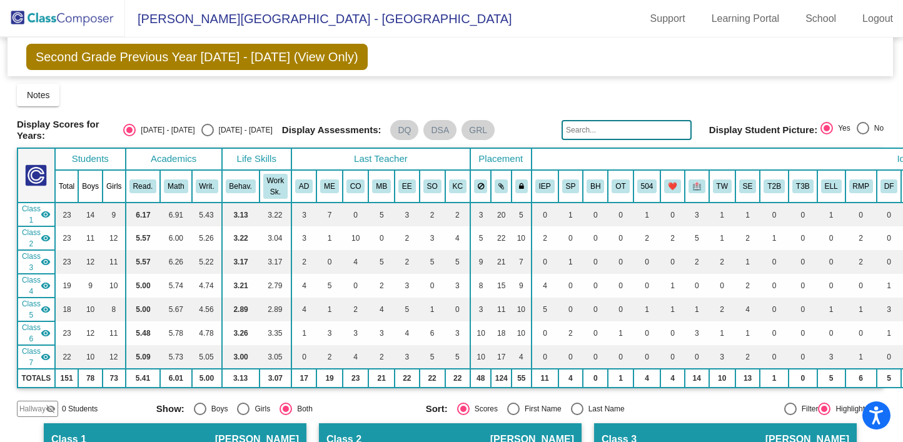
click at [81, 53] on span "Second Grade Previous Year [DATE] - [DATE] (View Only)" at bounding box center [197, 57] width 342 height 26
click at [44, 92] on span "Notes" at bounding box center [38, 95] width 23 height 10
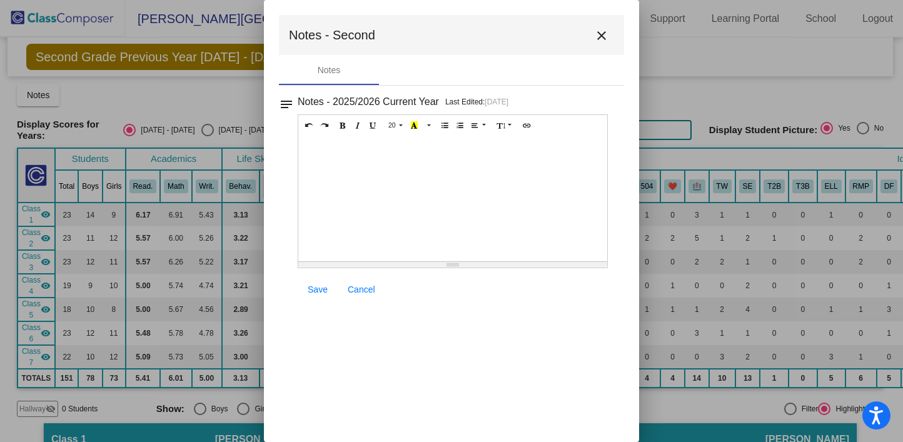
click at [601, 31] on mat-icon "close" at bounding box center [601, 35] width 15 height 15
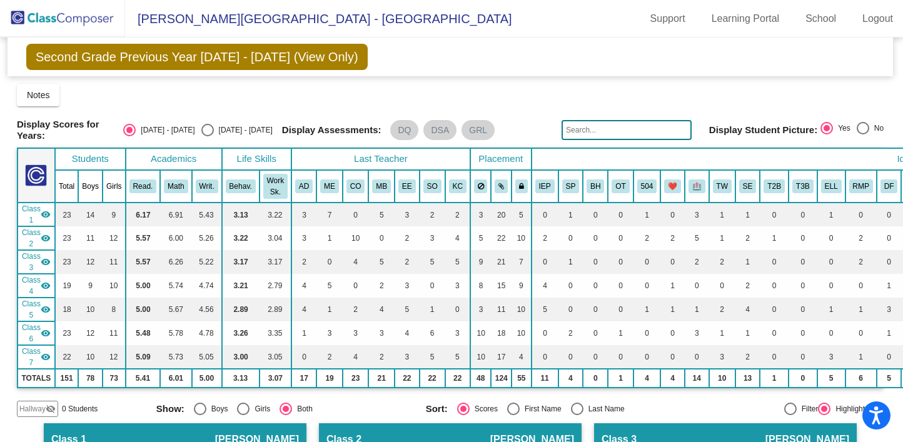
click at [205, 127] on div "Select an option" at bounding box center [207, 130] width 13 height 13
click at [207, 136] on input "[DATE] - [DATE]" at bounding box center [207, 136] width 1 height 1
radio input "true"
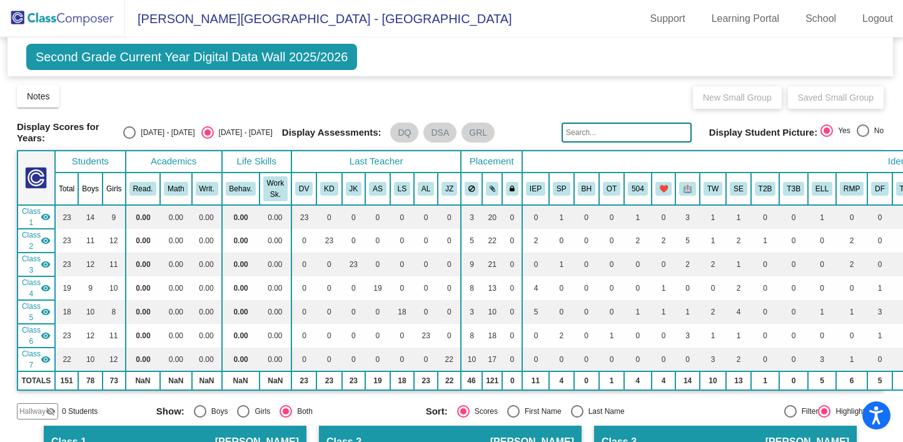
click at [190, 60] on span "Second Grade Current Year Digital Data Wall 2025/2026" at bounding box center [192, 57] width 332 height 26
click at [136, 126] on div "Select an option" at bounding box center [129, 132] width 13 height 13
click at [130, 139] on input "[DATE] - [DATE]" at bounding box center [129, 139] width 1 height 1
radio input "true"
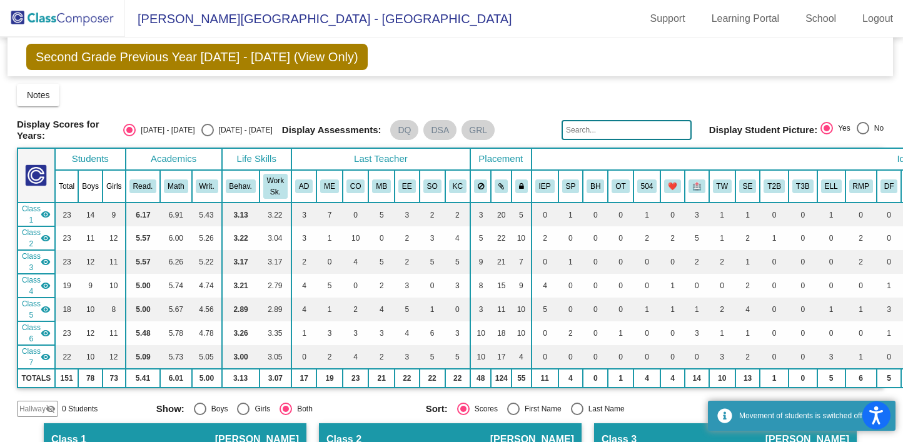
scroll to position [0, 0]
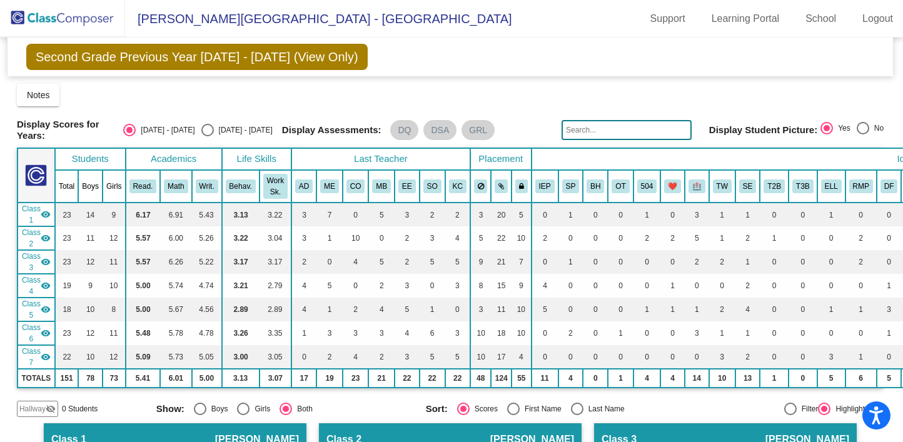
click at [78, 14] on img at bounding box center [62, 18] width 125 height 37
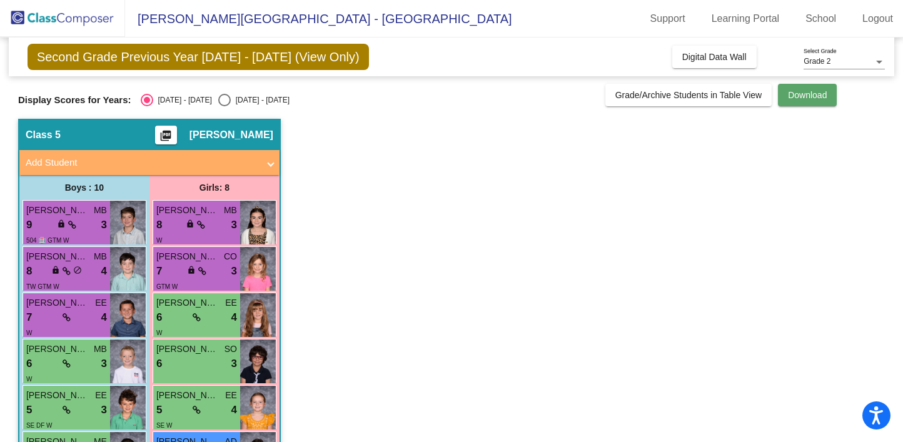
click at [803, 98] on span "Download" at bounding box center [807, 95] width 39 height 10
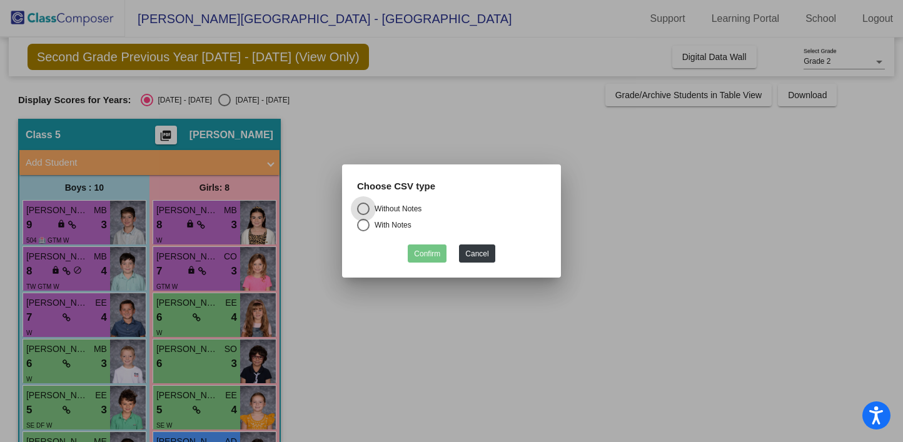
click at [367, 228] on div "Select an option" at bounding box center [363, 225] width 13 height 13
click at [364, 231] on input "With Notes" at bounding box center [363, 231] width 1 height 1
radio input "true"
click at [434, 253] on button "Confirm" at bounding box center [427, 254] width 39 height 18
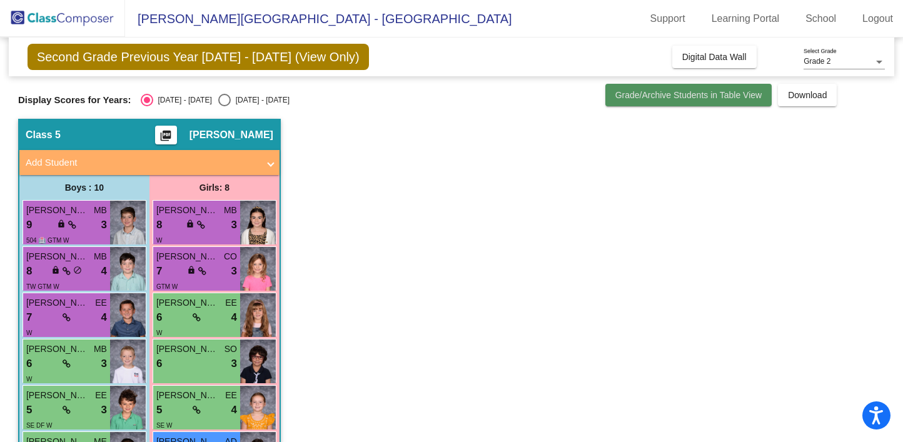
click at [701, 96] on span "Grade/Archive Students in Table View" at bounding box center [689, 95] width 147 height 10
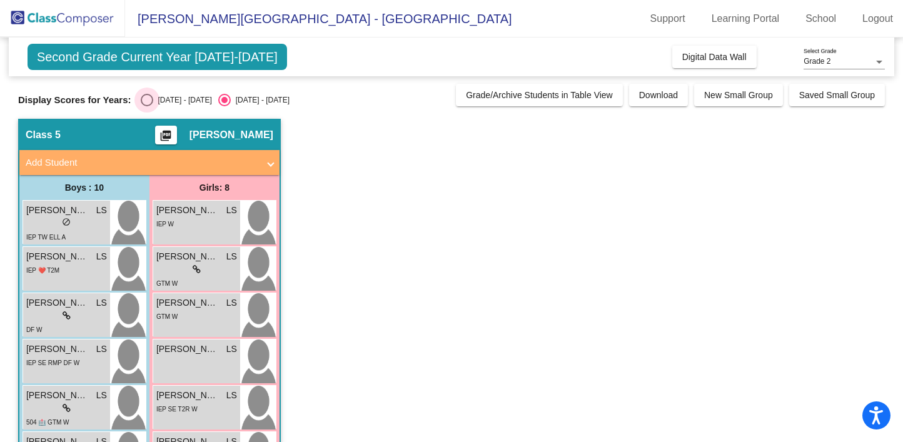
click at [146, 100] on div "Select an option" at bounding box center [147, 100] width 13 height 13
click at [146, 106] on input "[DATE] - [DATE]" at bounding box center [146, 106] width 1 height 1
radio input "true"
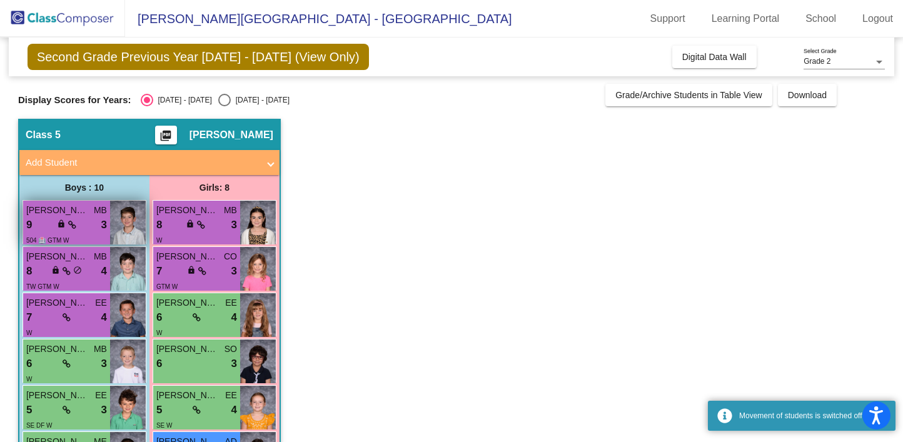
click at [76, 226] on icon at bounding box center [72, 225] width 8 height 9
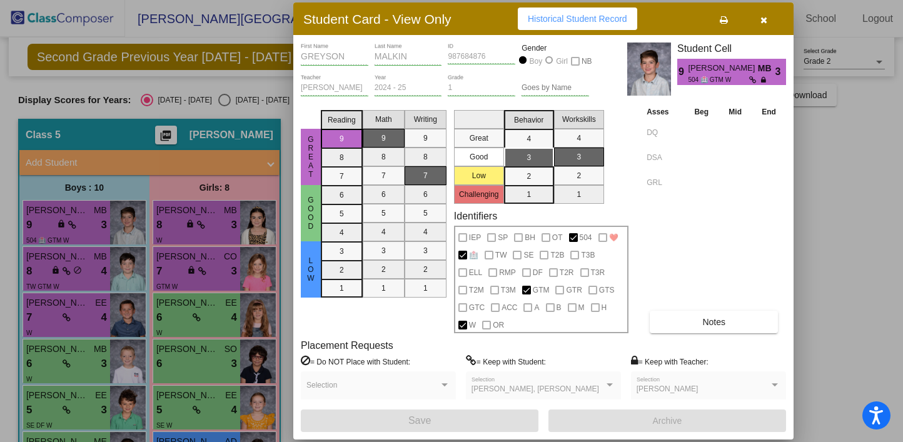
click at [721, 22] on icon at bounding box center [724, 20] width 8 height 9
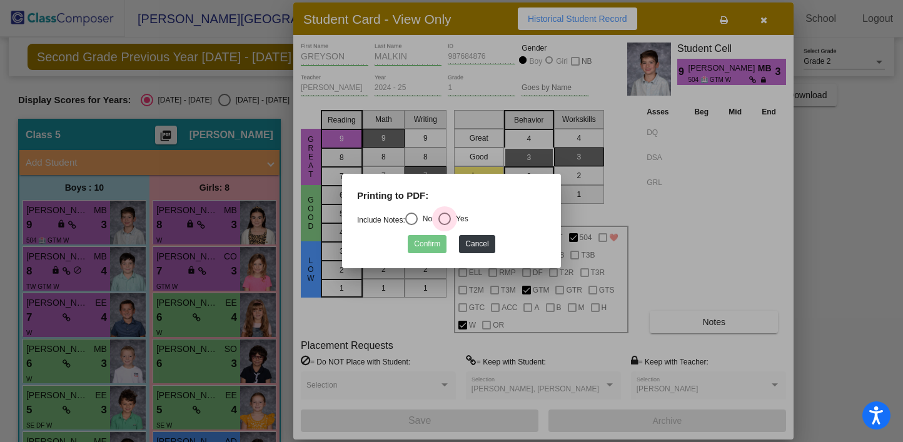
click at [451, 216] on div "Select an option" at bounding box center [445, 219] width 13 height 13
click at [445, 225] on input "Yes" at bounding box center [444, 225] width 1 height 1
radio input "true"
click at [432, 249] on button "Confirm" at bounding box center [427, 244] width 39 height 18
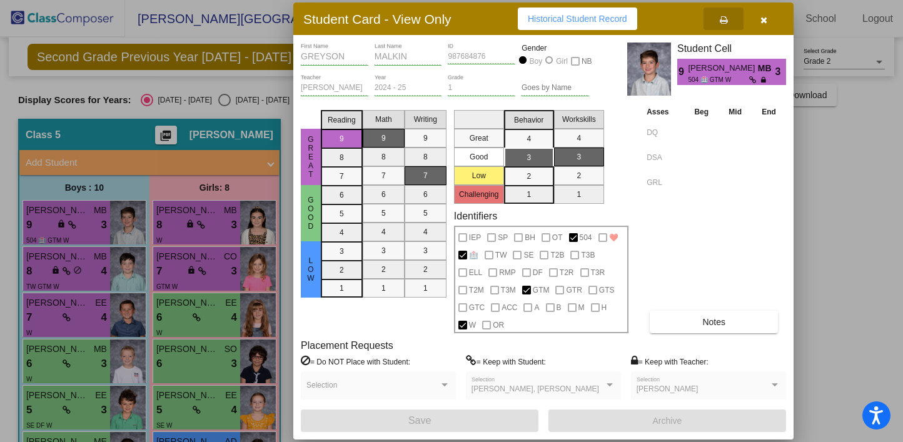
click at [768, 18] on button "button" at bounding box center [764, 19] width 40 height 23
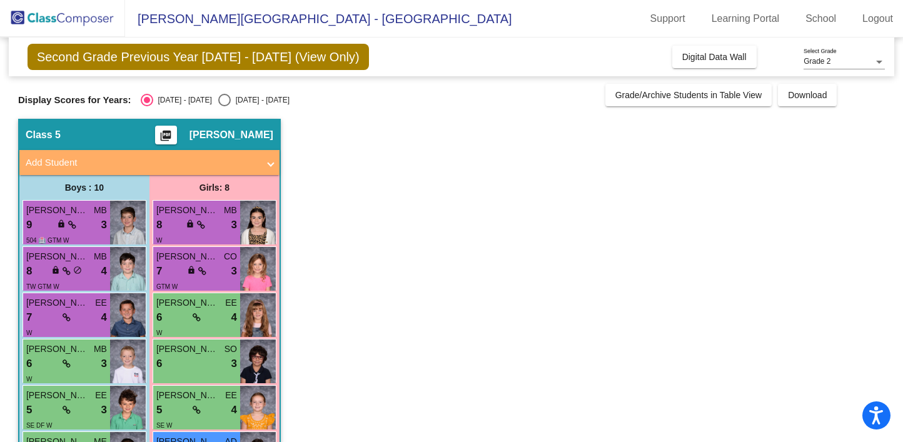
click at [173, 136] on mat-icon "picture_as_pdf" at bounding box center [165, 139] width 15 height 18
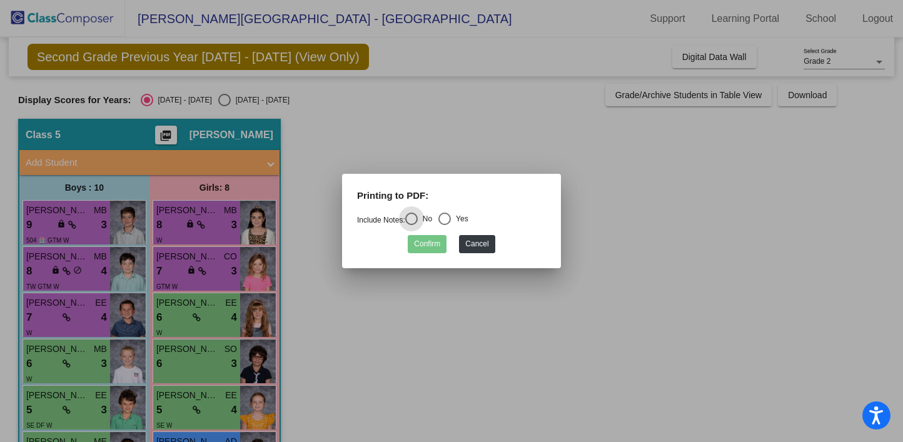
click at [450, 215] on div "Select an option" at bounding box center [445, 219] width 13 height 13
click at [445, 225] on input "Yes" at bounding box center [444, 225] width 1 height 1
radio input "true"
click at [429, 246] on button "Confirm" at bounding box center [427, 244] width 39 height 18
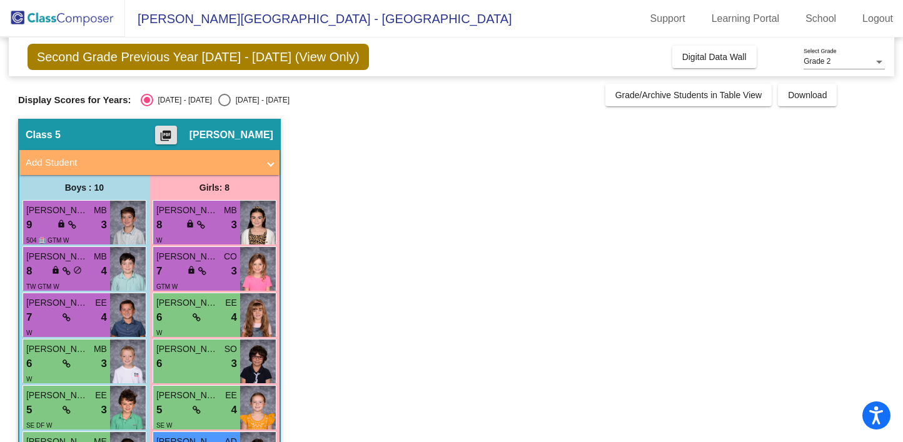
click at [173, 132] on mat-icon "picture_as_pdf" at bounding box center [165, 139] width 15 height 18
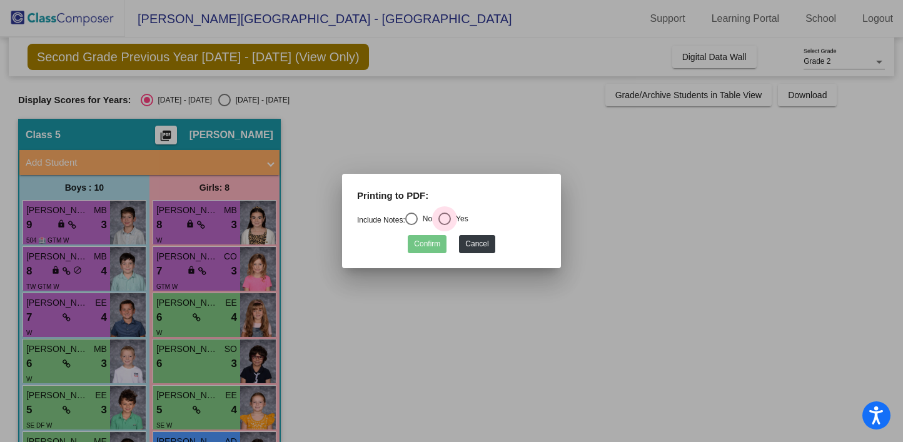
click at [450, 220] on div "Select an option" at bounding box center [445, 219] width 13 height 13
click at [445, 225] on input "Yes" at bounding box center [444, 225] width 1 height 1
radio input "true"
click at [436, 247] on button "Confirm" at bounding box center [427, 244] width 39 height 18
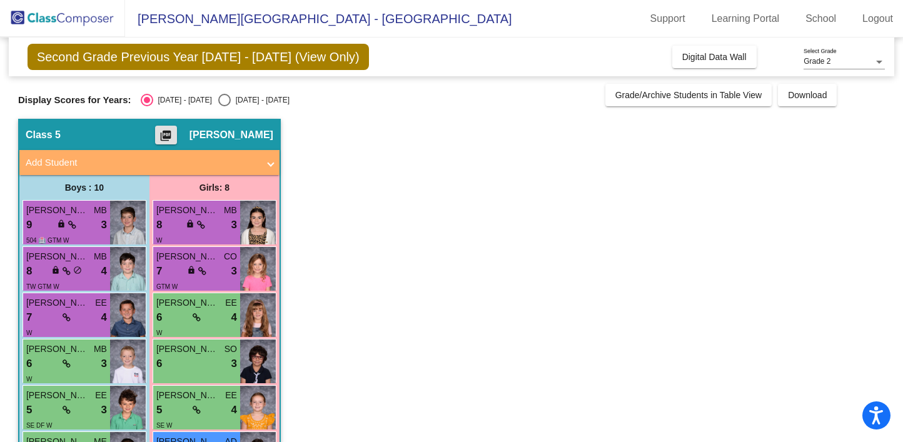
click at [218, 100] on div "Select an option" at bounding box center [224, 100] width 13 height 13
click at [224, 106] on input "[DATE] - [DATE]" at bounding box center [224, 106] width 1 height 1
radio input "true"
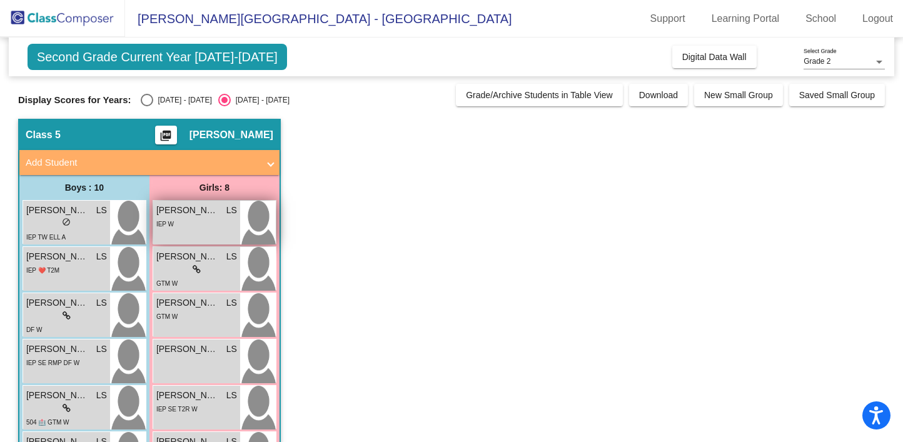
click at [200, 215] on span "[PERSON_NAME]" at bounding box center [187, 210] width 63 height 13
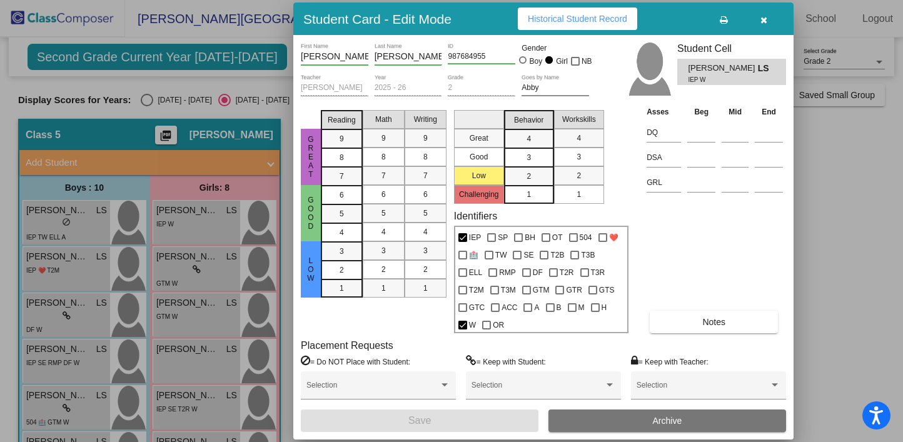
click at [762, 21] on icon "button" at bounding box center [764, 20] width 7 height 9
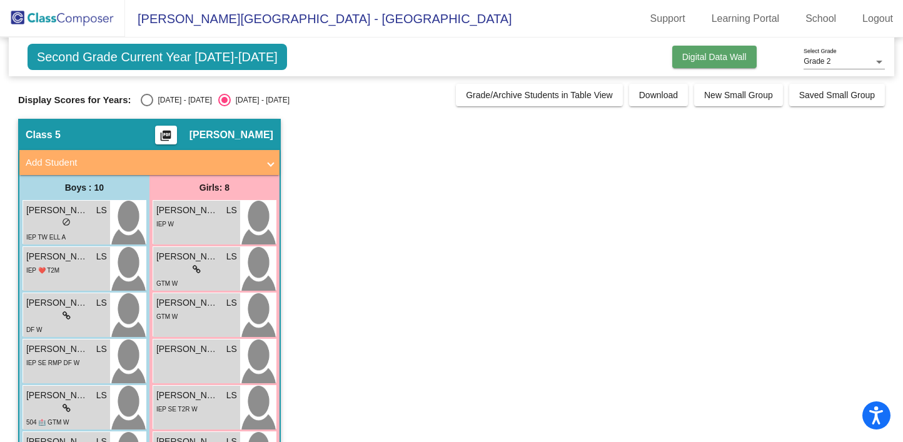
click at [719, 57] on span "Digital Data Wall" at bounding box center [715, 57] width 64 height 10
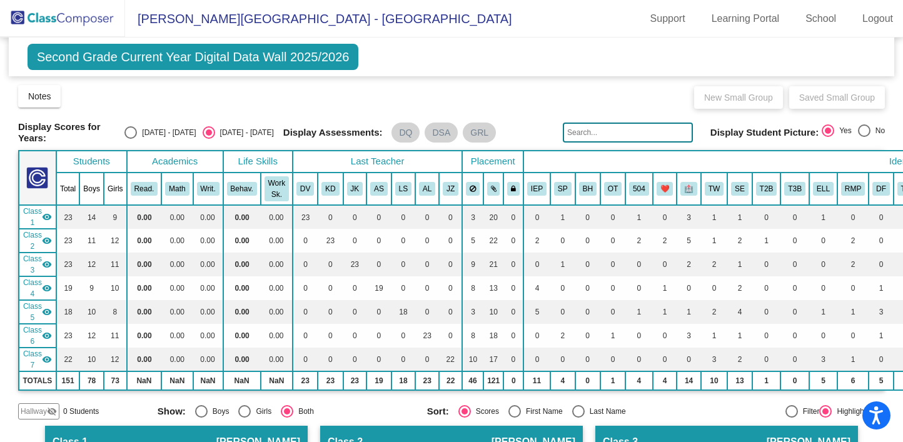
click at [137, 133] on div "Select an option" at bounding box center [131, 132] width 13 height 13
click at [131, 139] on input "[DATE] - [DATE]" at bounding box center [130, 139] width 1 height 1
radio input "true"
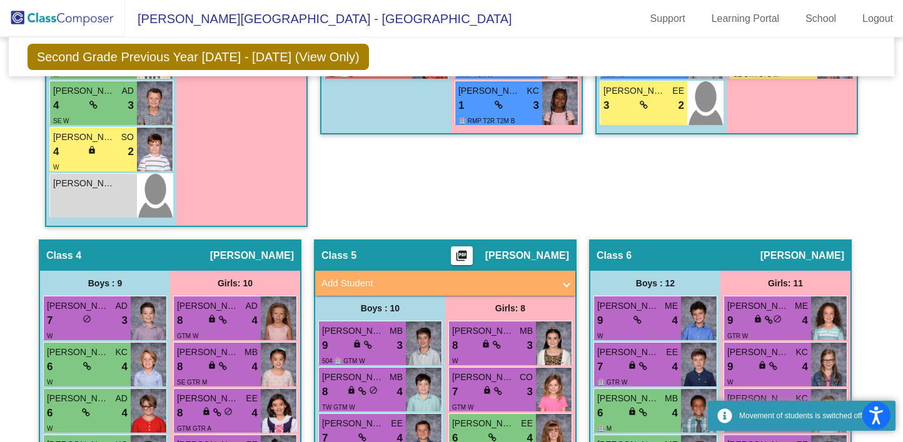
scroll to position [943, 0]
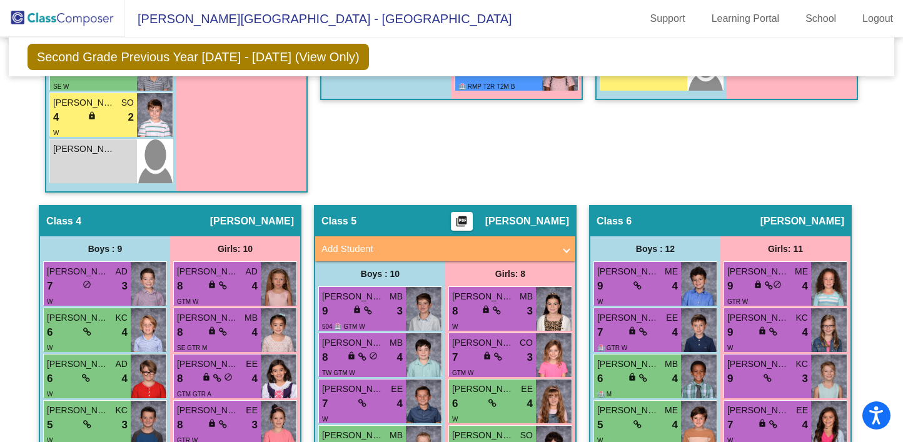
click at [265, 220] on span "[PERSON_NAME]" at bounding box center [252, 221] width 84 height 13
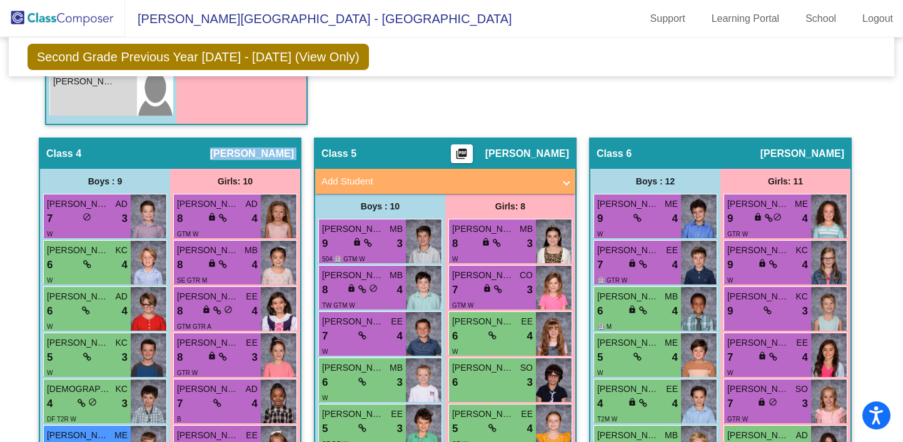
scroll to position [1029, 0]
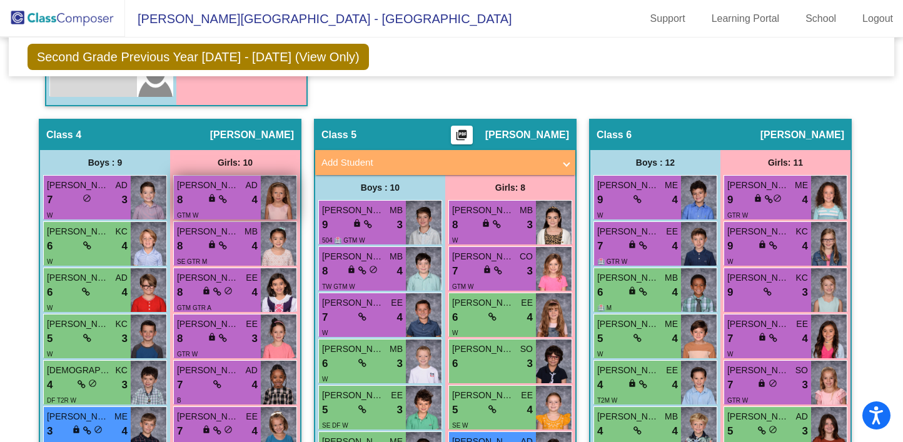
click at [223, 195] on icon at bounding box center [223, 199] width 8 height 9
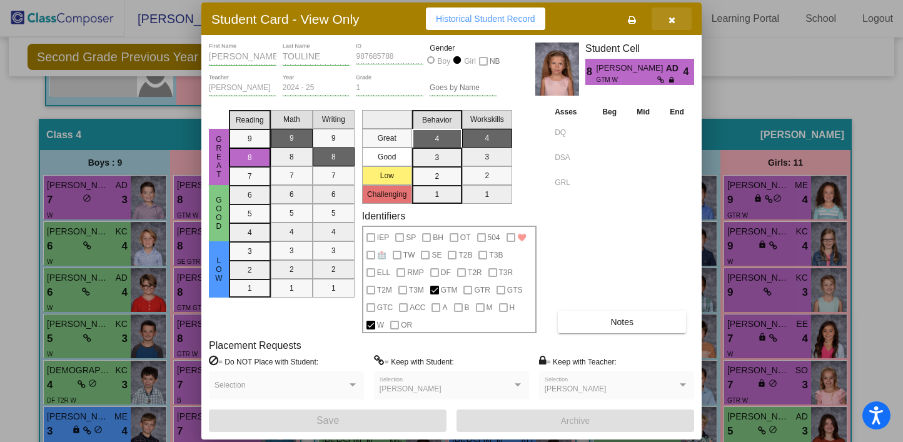
click at [670, 23] on icon "button" at bounding box center [672, 20] width 7 height 9
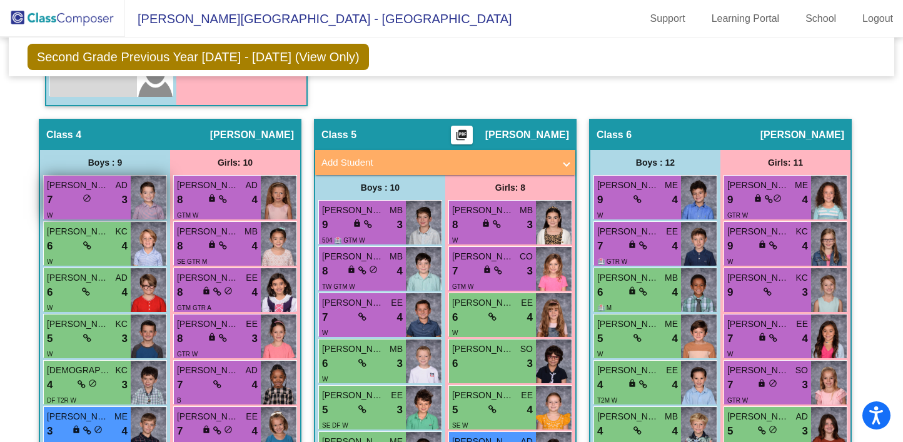
click at [109, 188] on div "[PERSON_NAME] AD" at bounding box center [87, 185] width 81 height 13
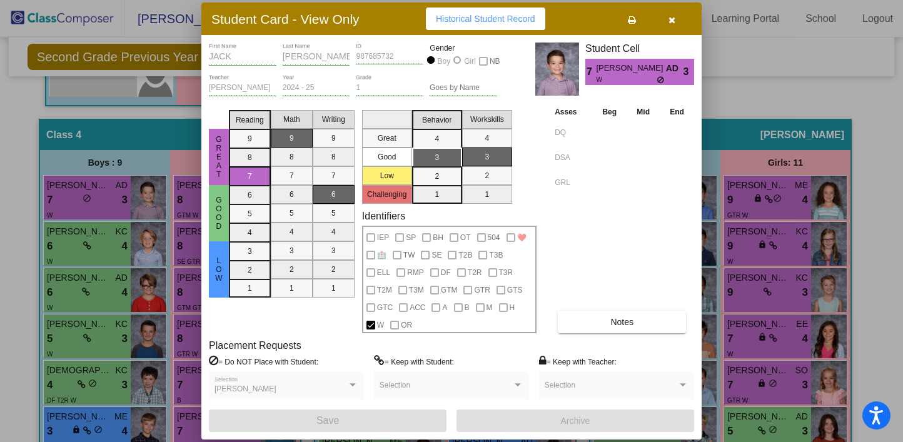
click at [669, 17] on icon "button" at bounding box center [672, 20] width 7 height 9
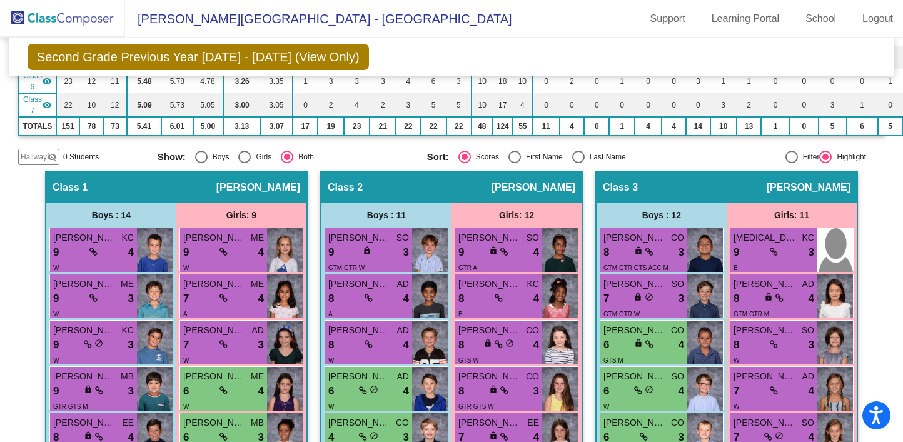
scroll to position [0, 0]
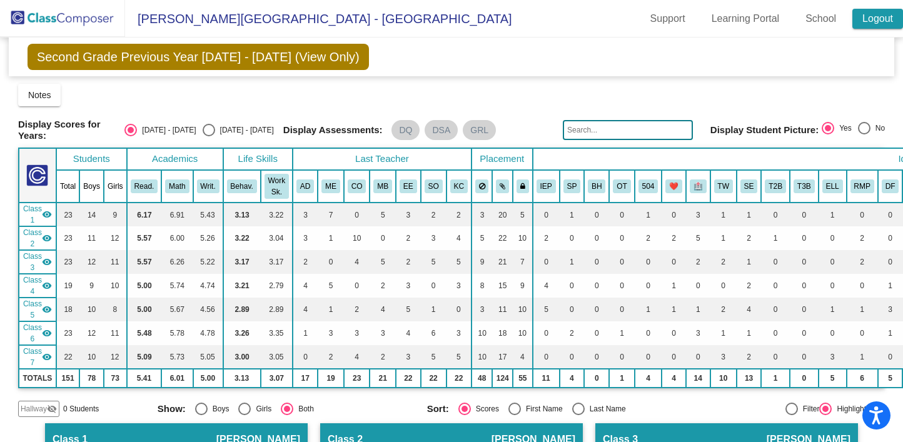
click at [875, 18] on link "Logout" at bounding box center [878, 19] width 51 height 20
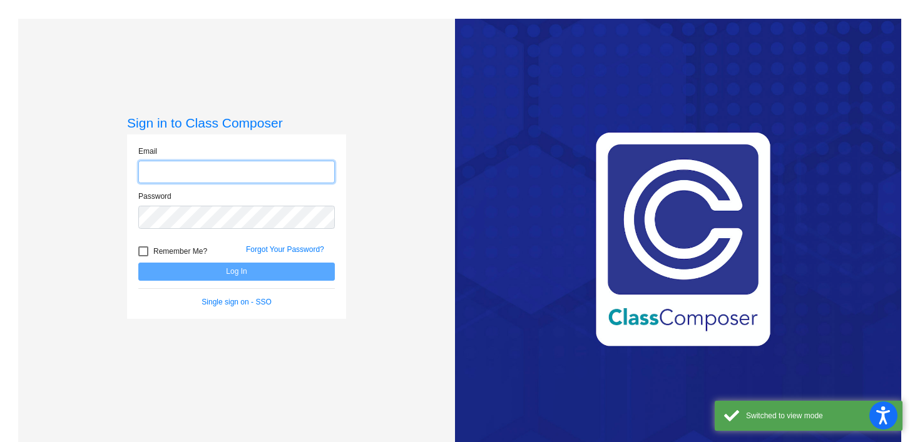
type input "[EMAIL_ADDRESS][DOMAIN_NAME]"
